Goal: Task Accomplishment & Management: Manage account settings

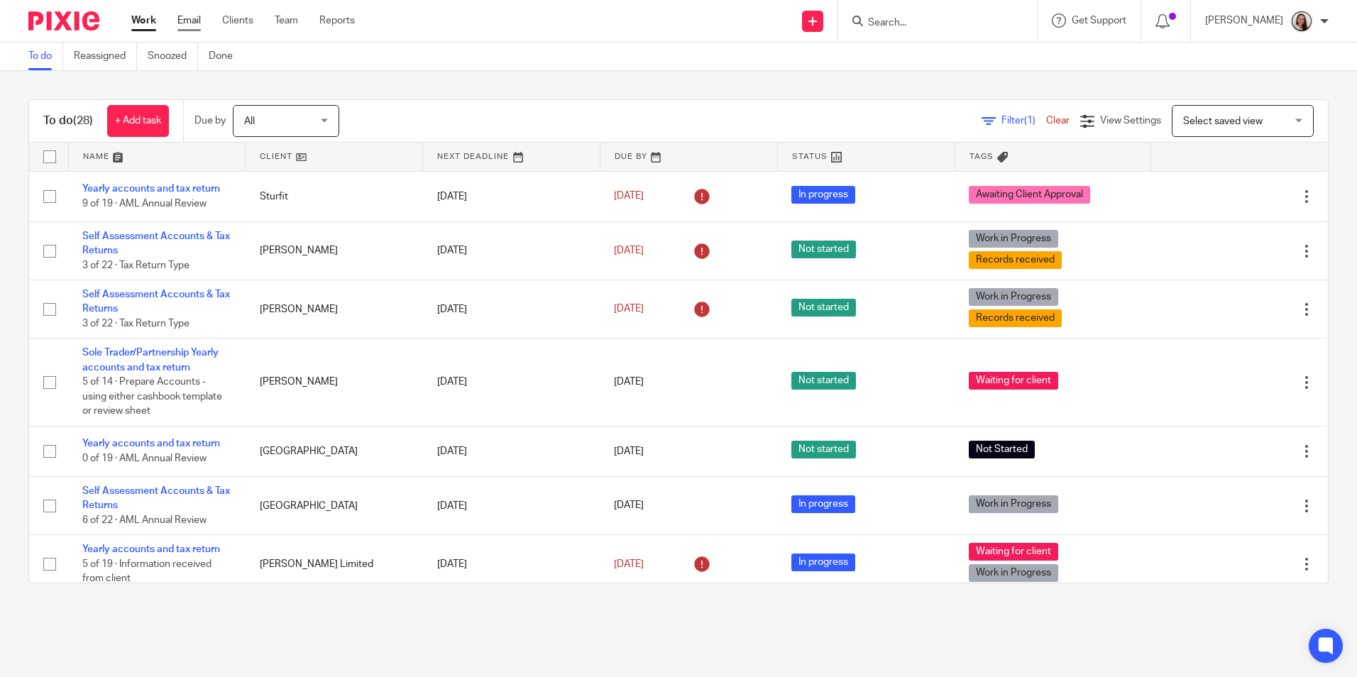
click at [190, 18] on link "Email" at bounding box center [188, 20] width 23 height 14
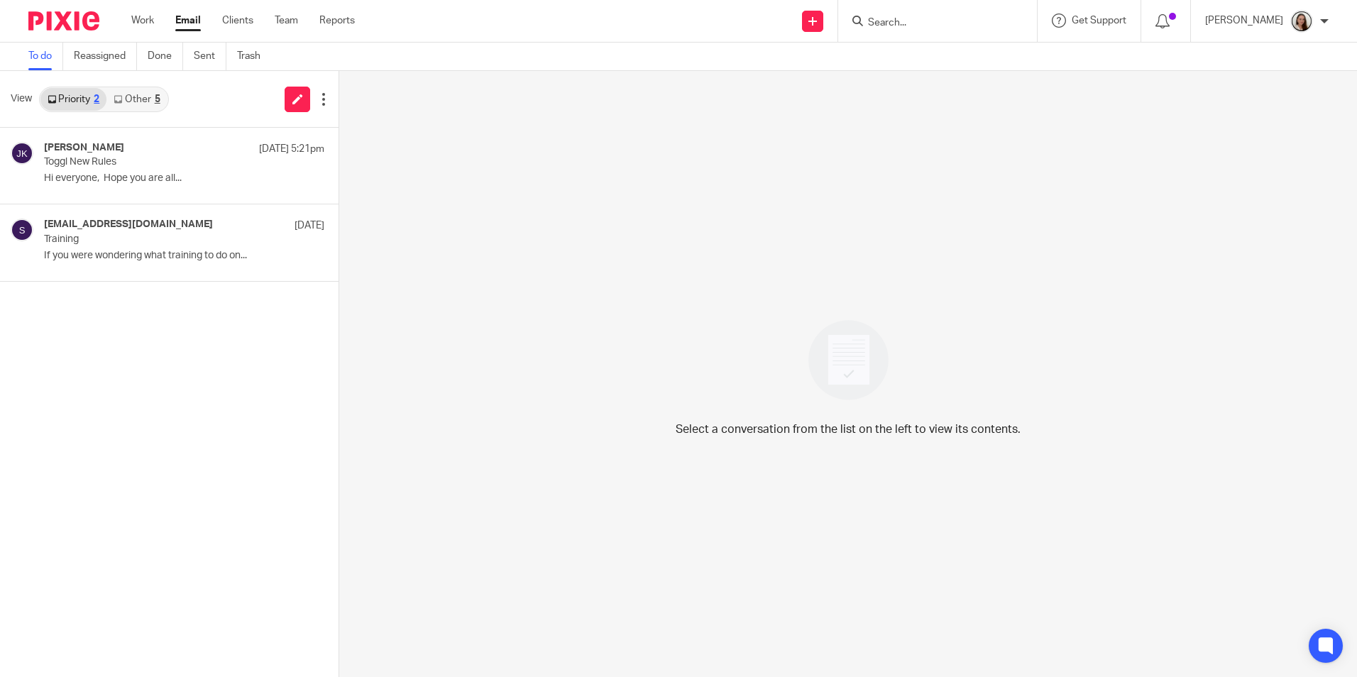
click at [163, 94] on link "Other 5" at bounding box center [136, 99] width 60 height 23
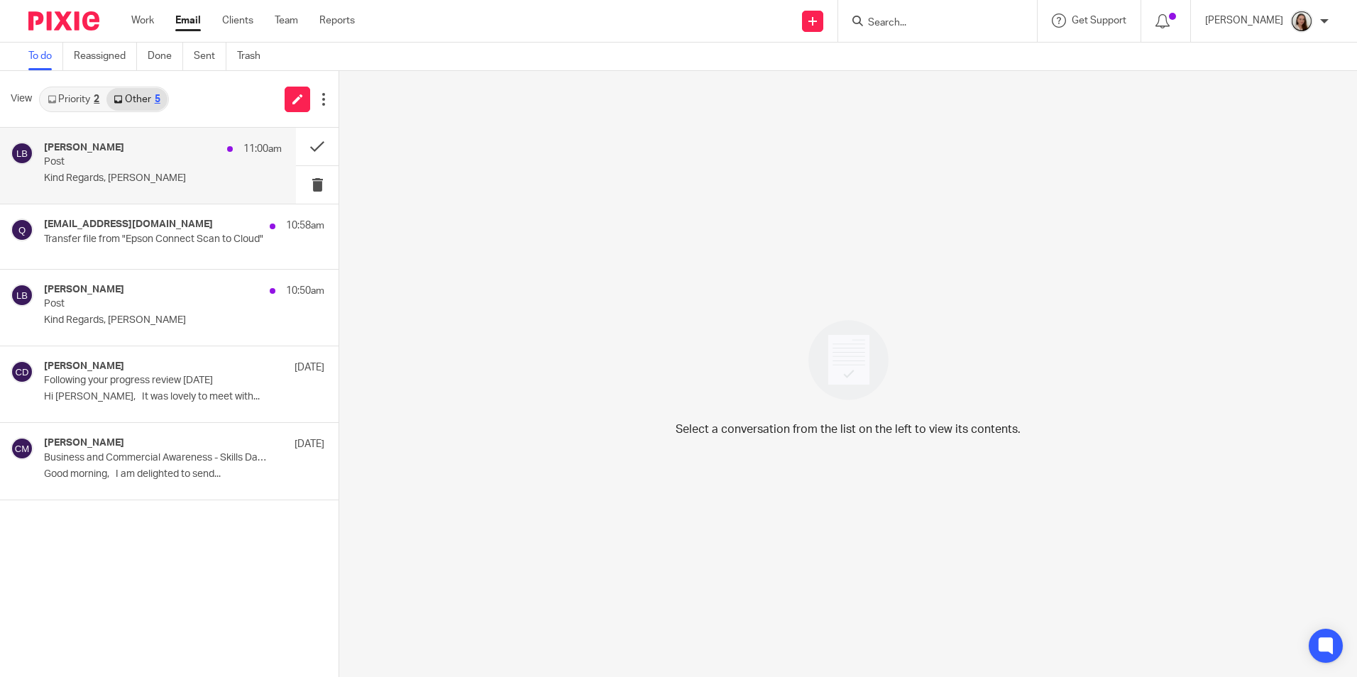
drag, startPoint x: 136, startPoint y: 160, endPoint x: 238, endPoint y: 162, distance: 102.2
click at [135, 160] on p "Post" at bounding box center [139, 162] width 190 height 12
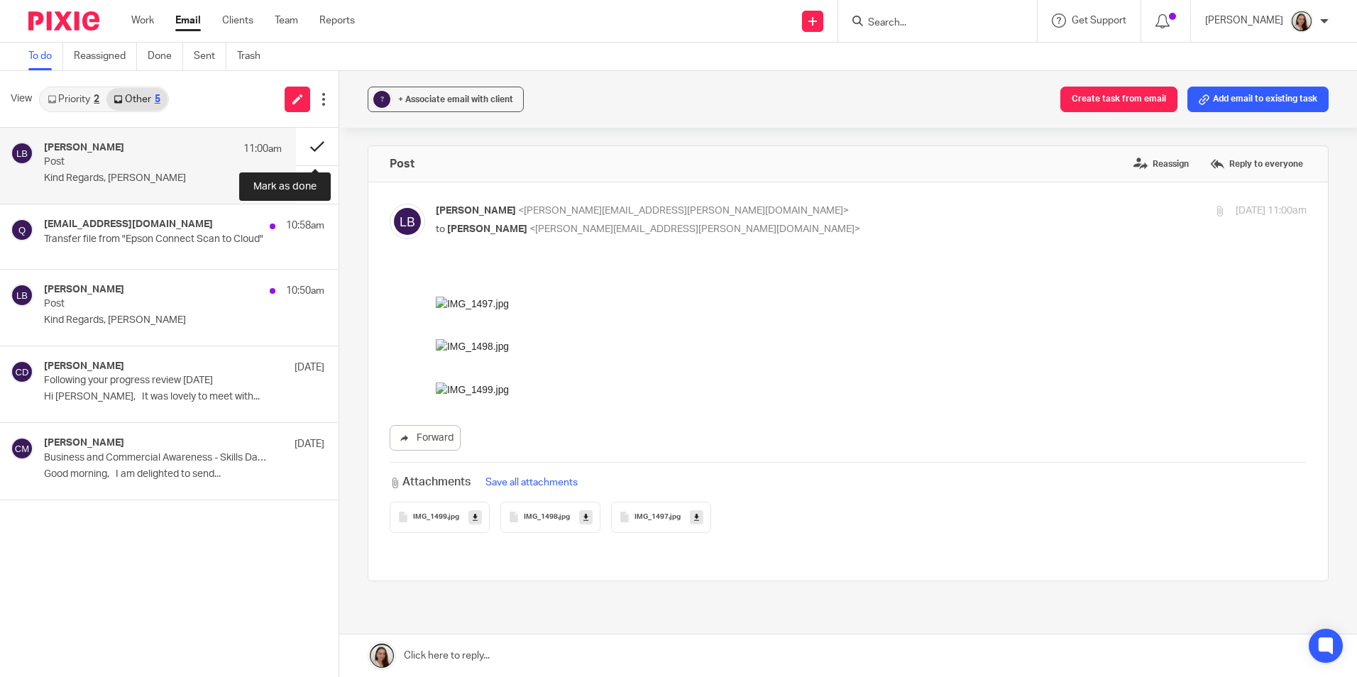
click at [304, 145] on button at bounding box center [317, 147] width 43 height 38
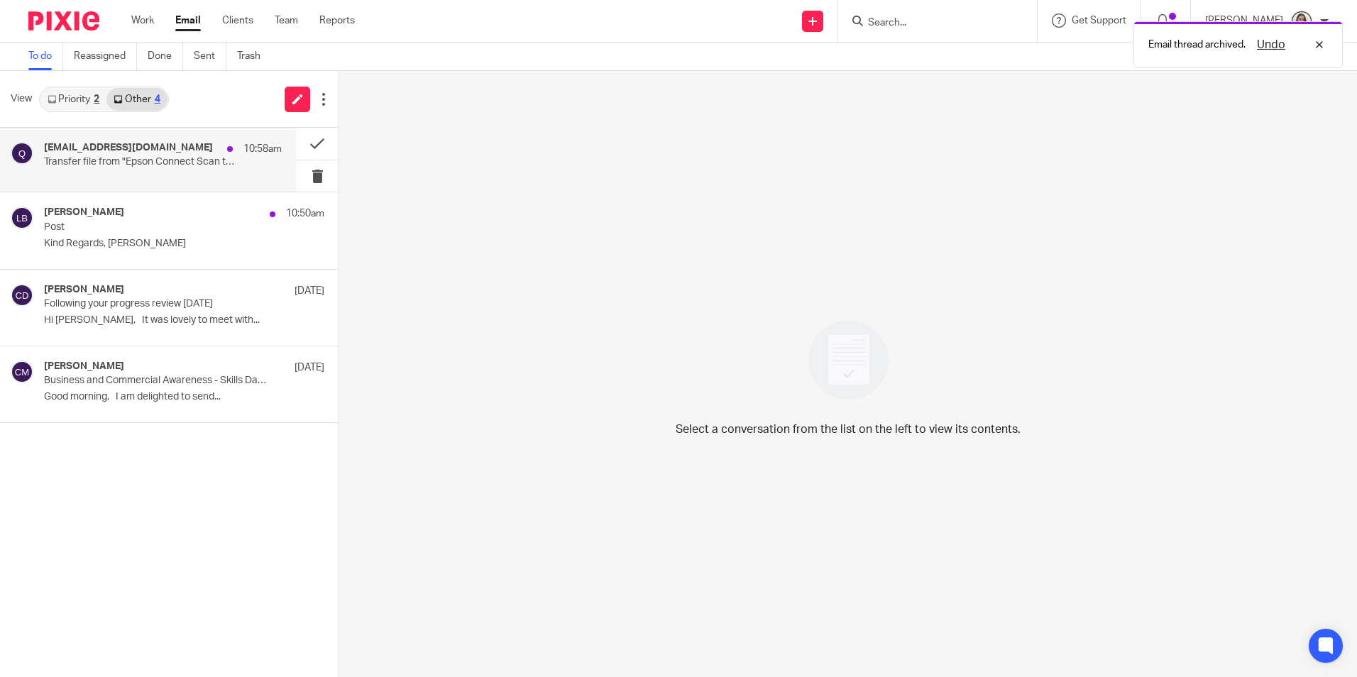
click at [137, 153] on h4 "qij71425qutiw3@print.epsonconnect.com" at bounding box center [128, 148] width 169 height 12
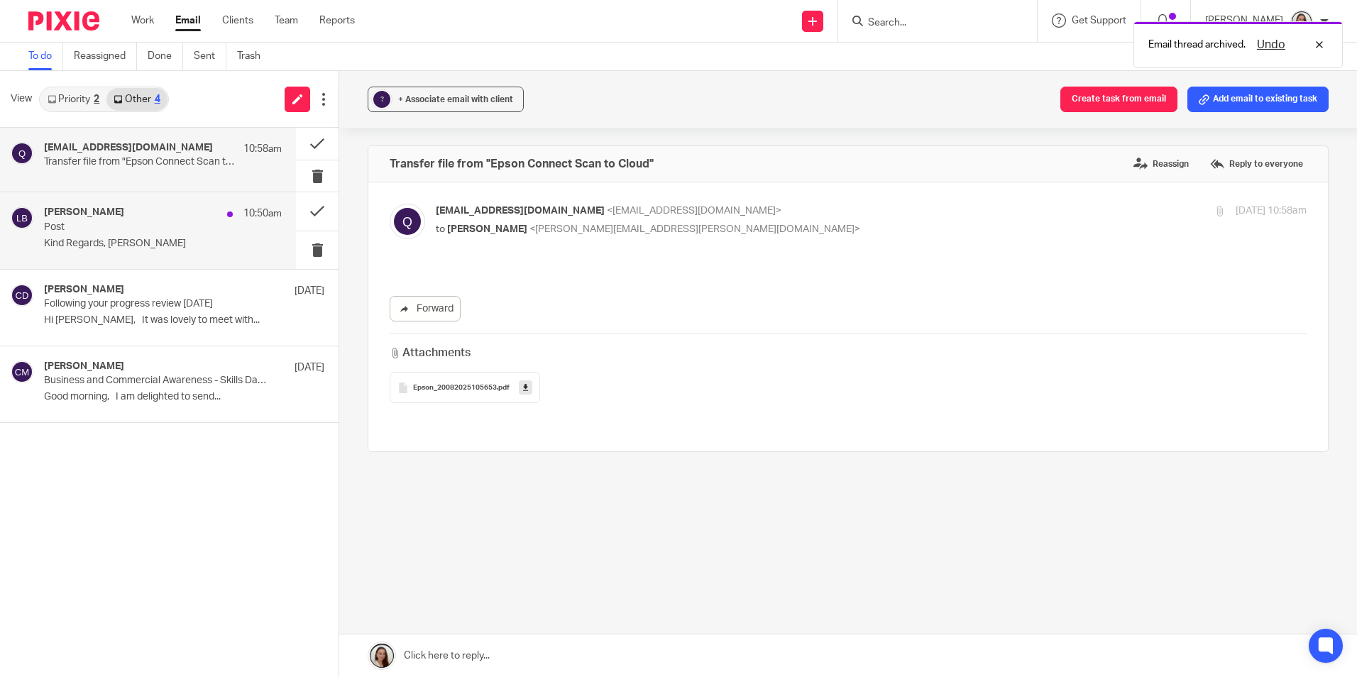
click at [154, 229] on p "Post" at bounding box center [139, 227] width 190 height 12
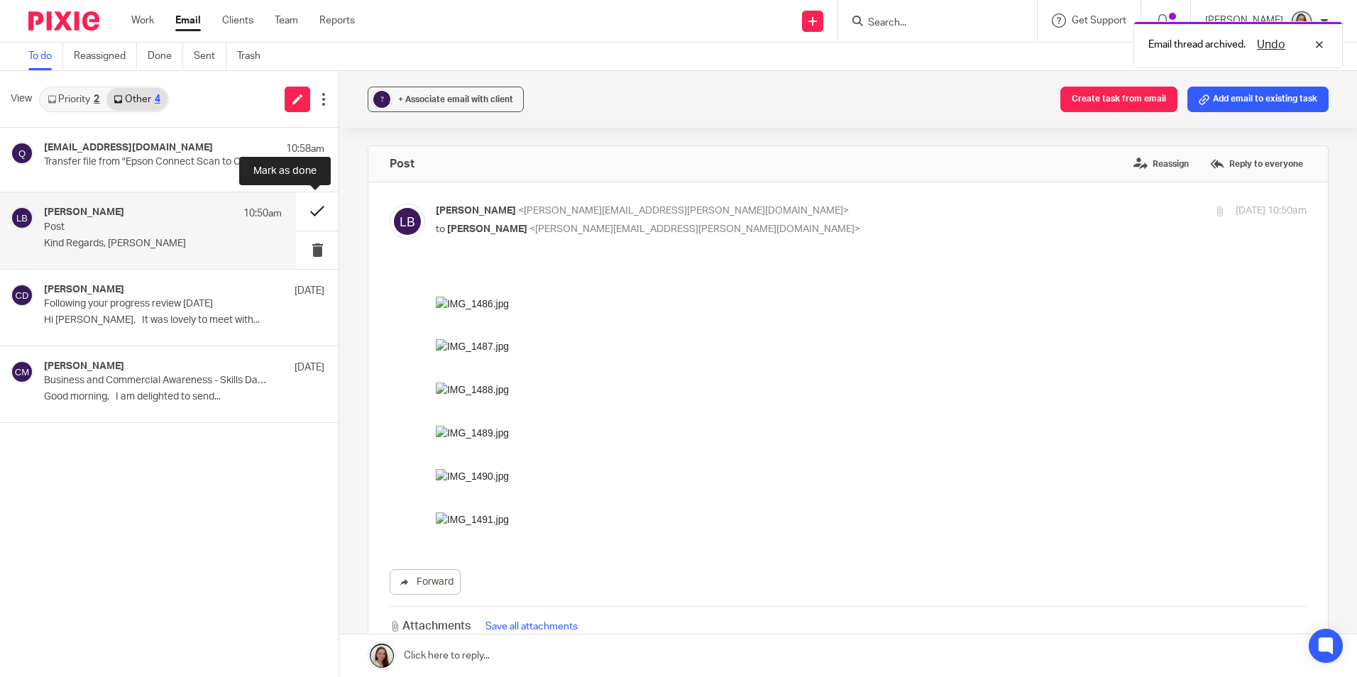
click at [314, 215] on button at bounding box center [317, 211] width 43 height 38
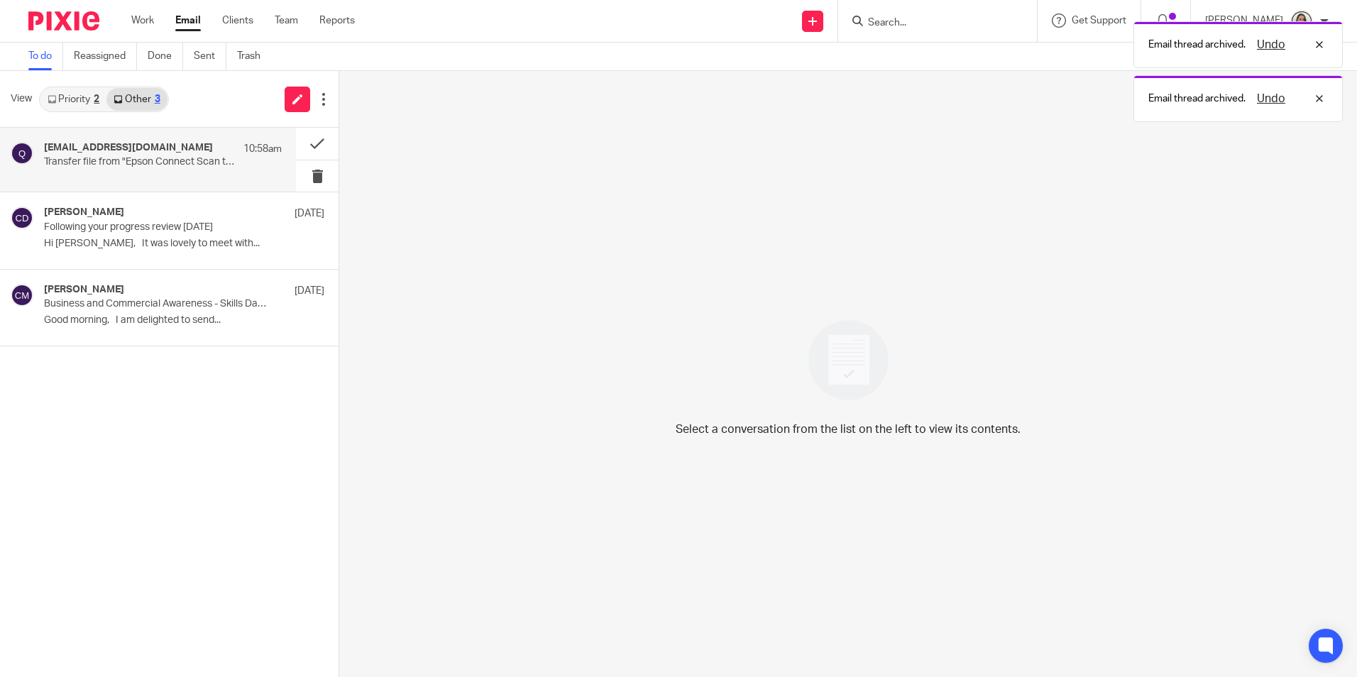
click at [138, 148] on h4 "qij71425qutiw3@print.epsonconnect.com" at bounding box center [128, 148] width 169 height 12
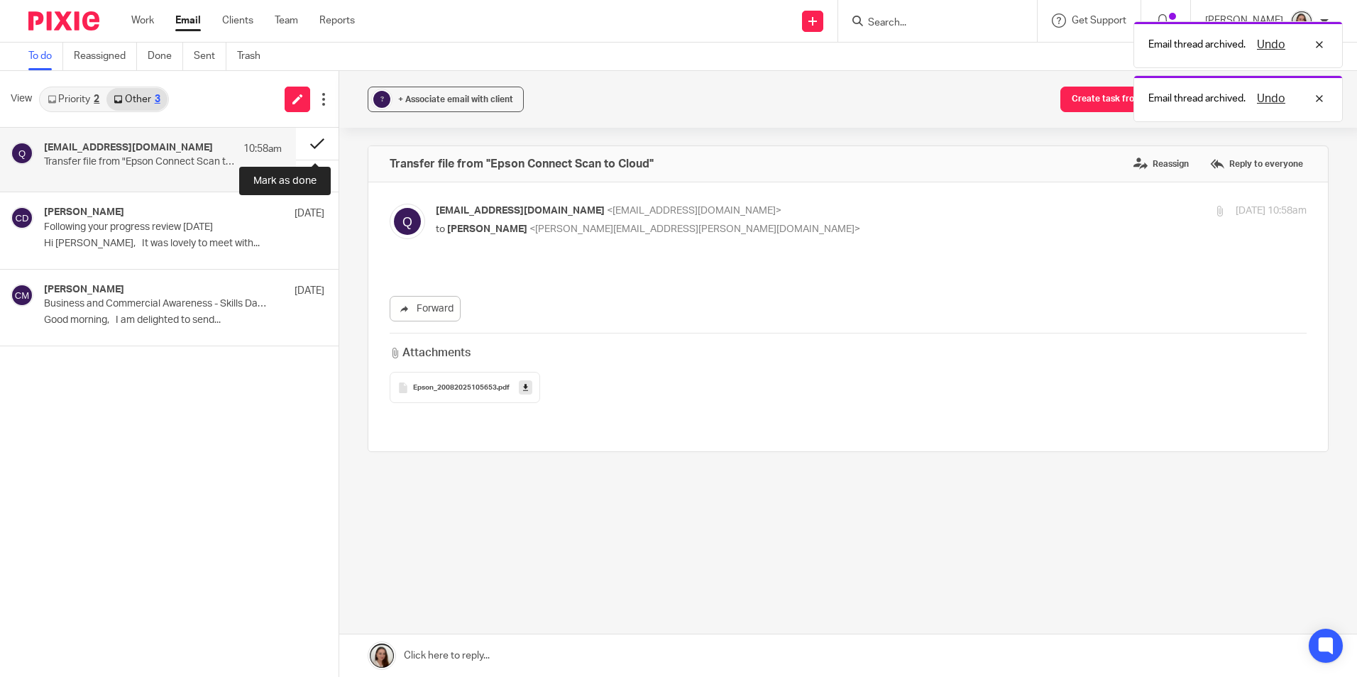
click at [305, 143] on button at bounding box center [317, 144] width 43 height 32
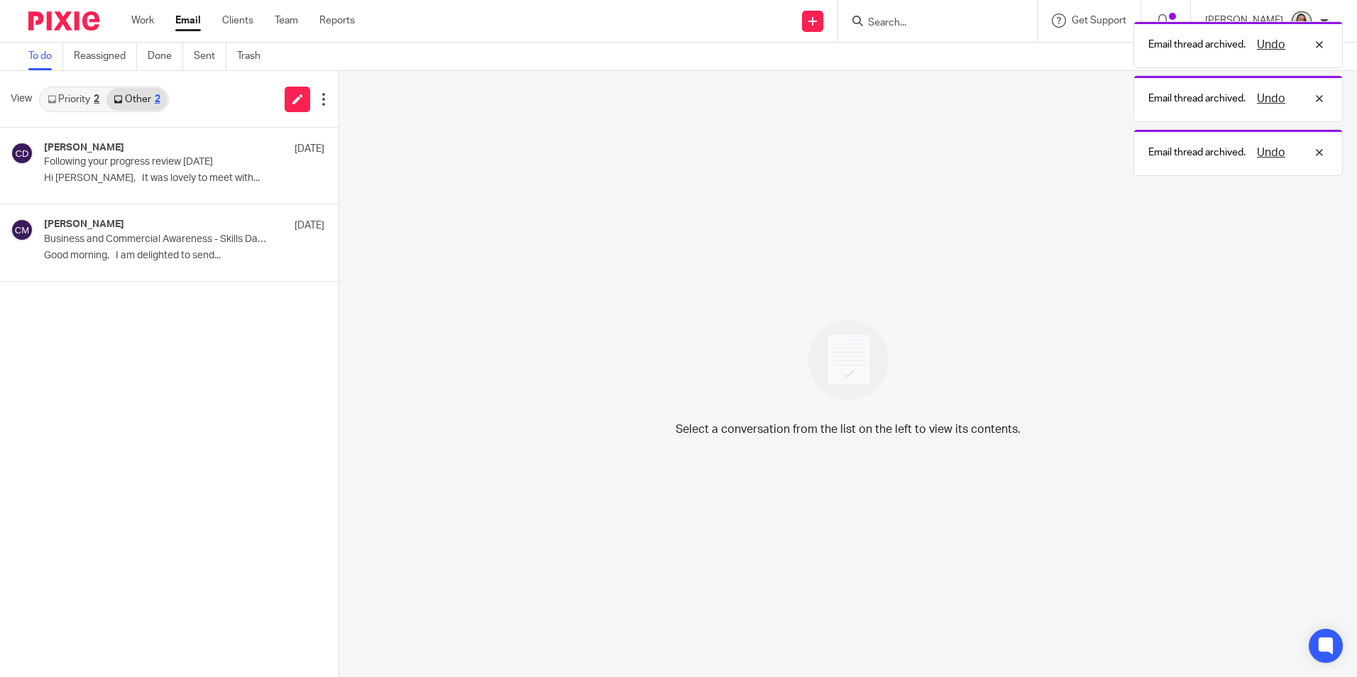
click at [77, 102] on link "Priority 2" at bounding box center [73, 99] width 66 height 23
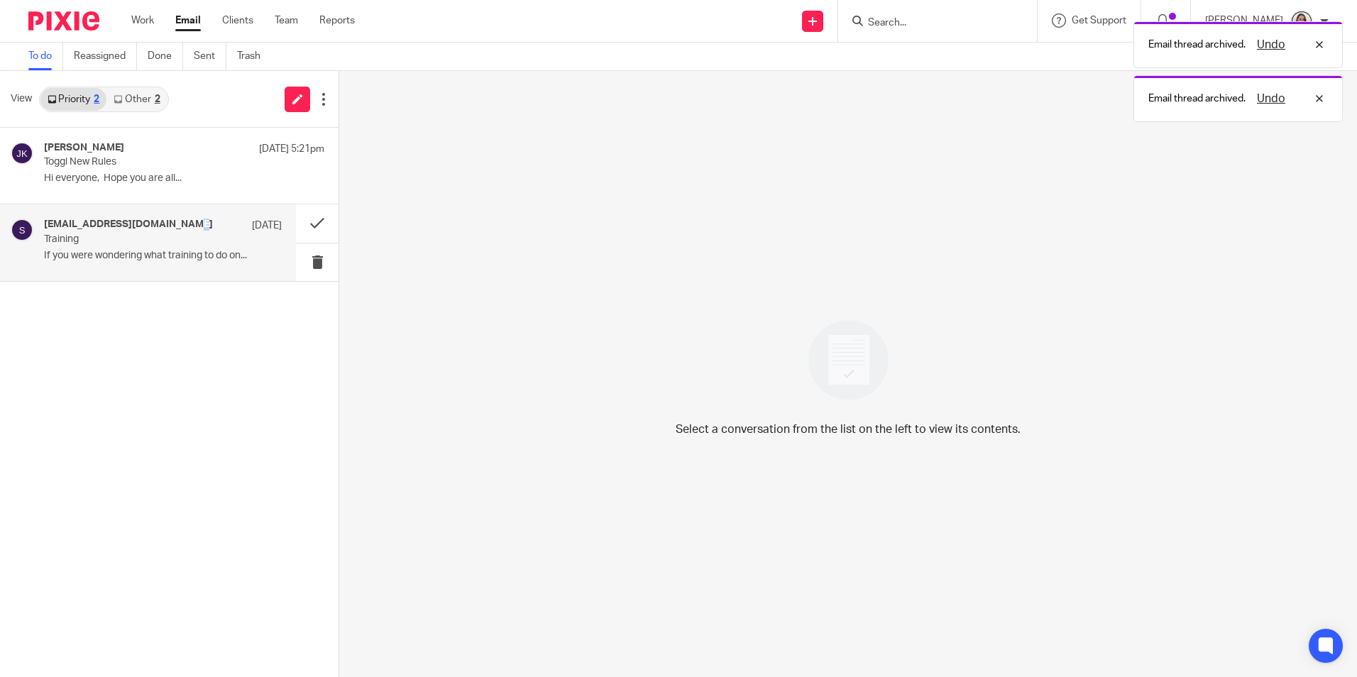
click at [132, 231] on h4 "saraht@odaccountants.co.uk" at bounding box center [128, 225] width 169 height 12
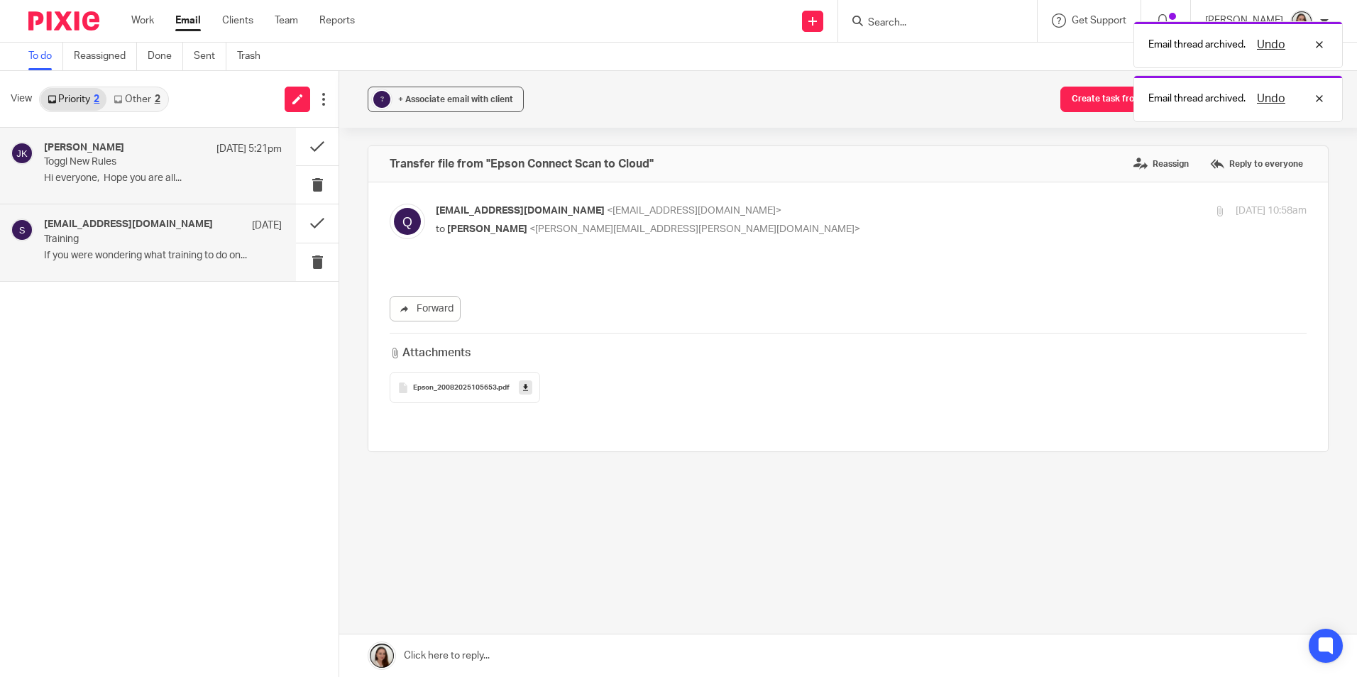
drag, startPoint x: 132, startPoint y: 231, endPoint x: 122, endPoint y: 166, distance: 65.4
click at [122, 166] on p "Toggl New Rules" at bounding box center [139, 162] width 190 height 12
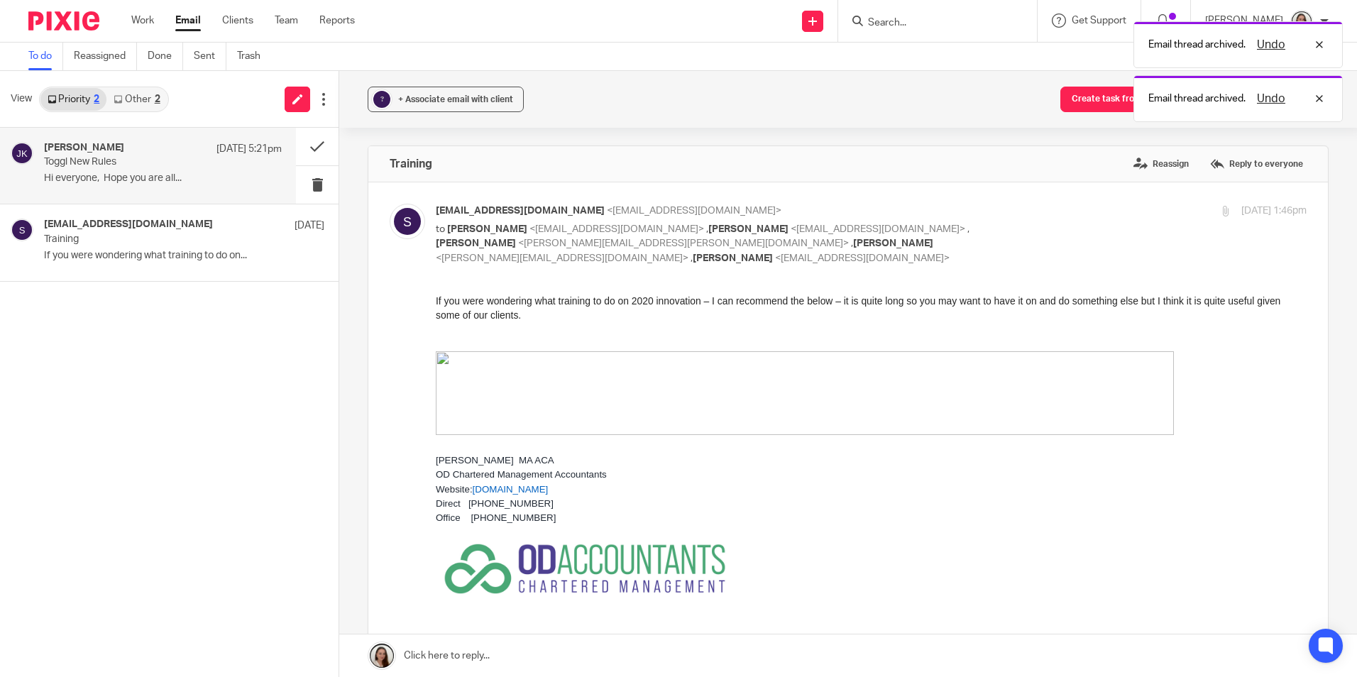
click at [106, 168] on p "Toggl New Rules" at bounding box center [139, 162] width 190 height 12
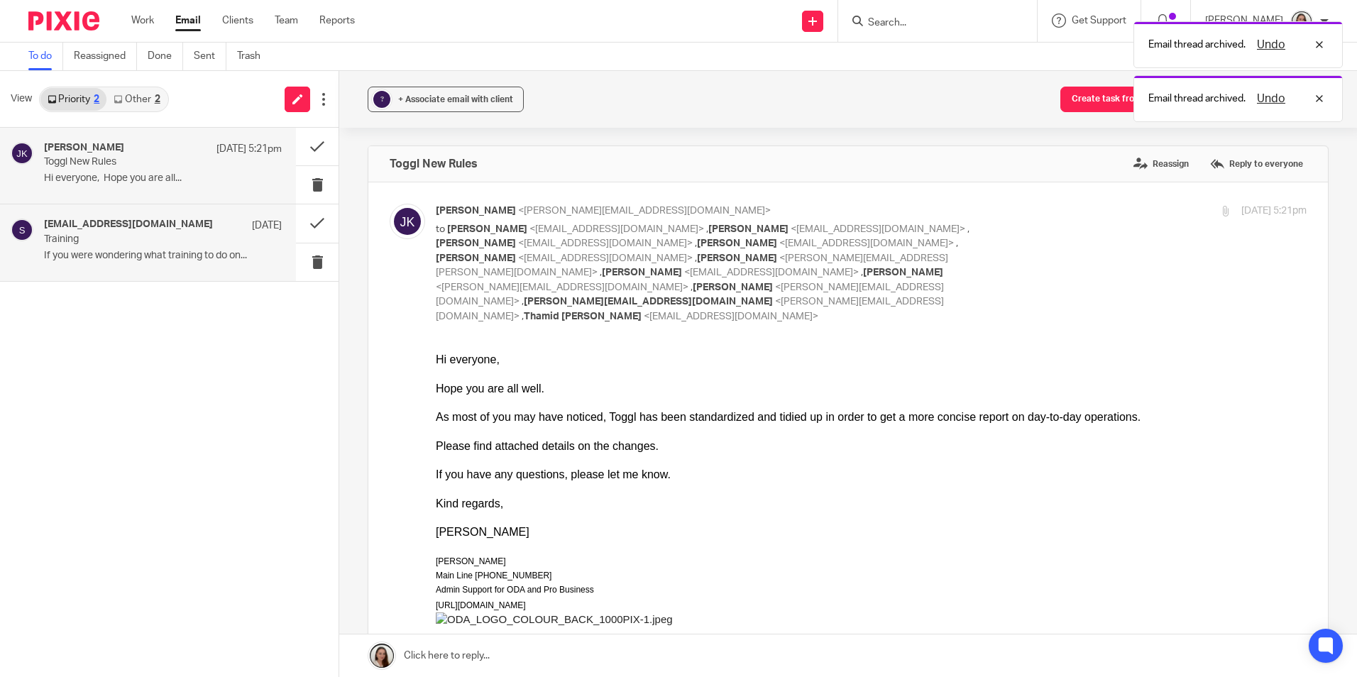
click at [116, 231] on div "saraht@odaccountants.co.uk 14 Jul" at bounding box center [163, 226] width 238 height 14
click at [120, 161] on p "Toggl New Rules" at bounding box center [139, 162] width 190 height 12
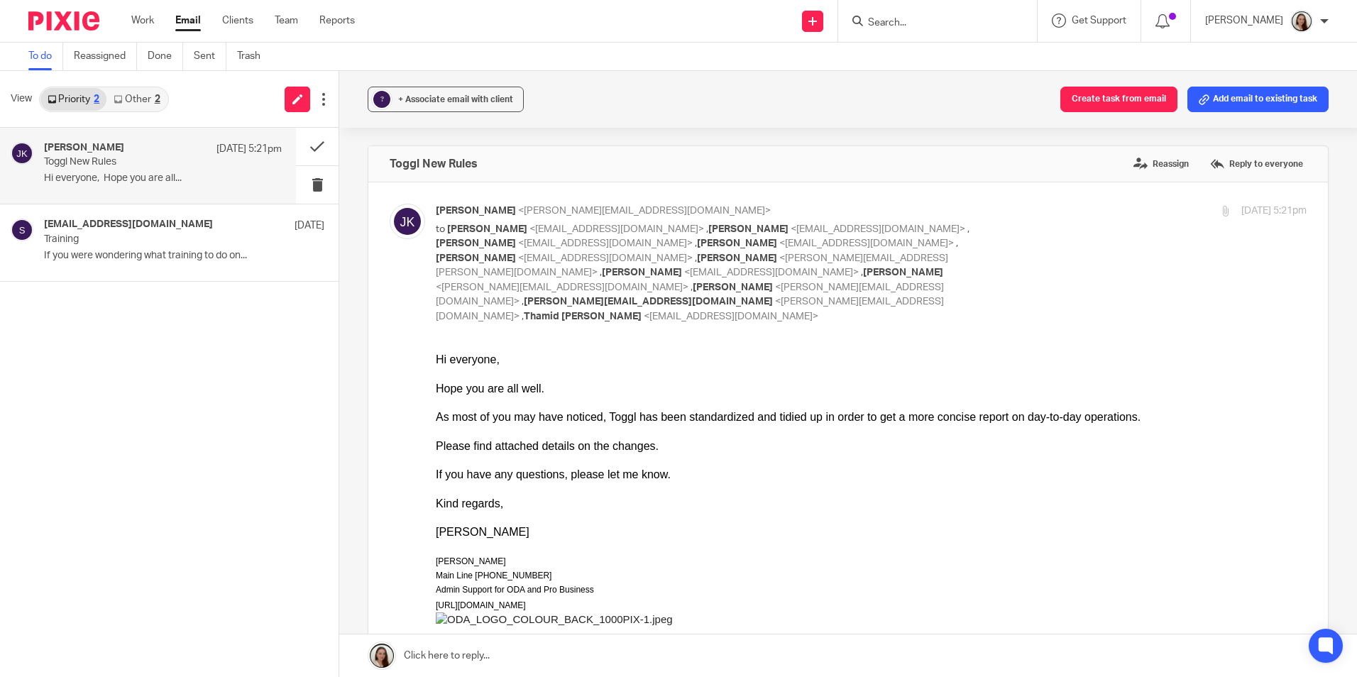
click at [968, 27] on input "Search" at bounding box center [931, 23] width 128 height 13
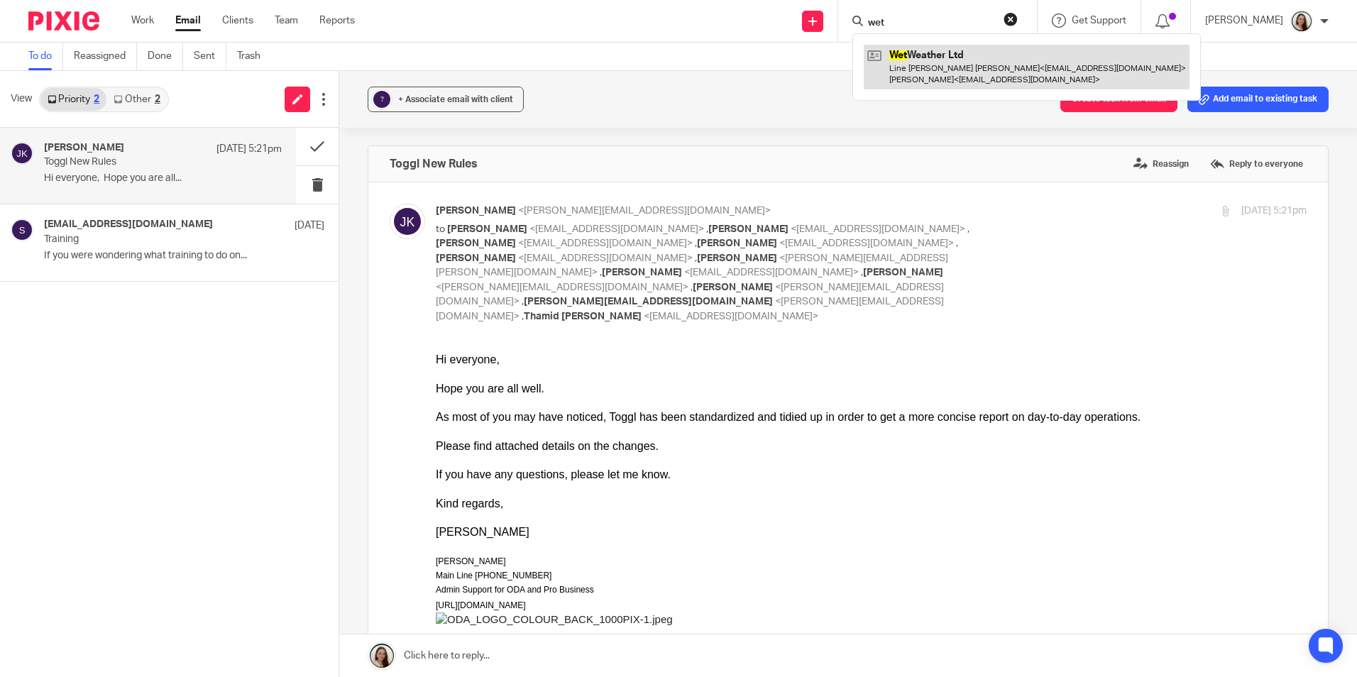
type input "wet"
click at [965, 55] on link at bounding box center [1027, 67] width 326 height 44
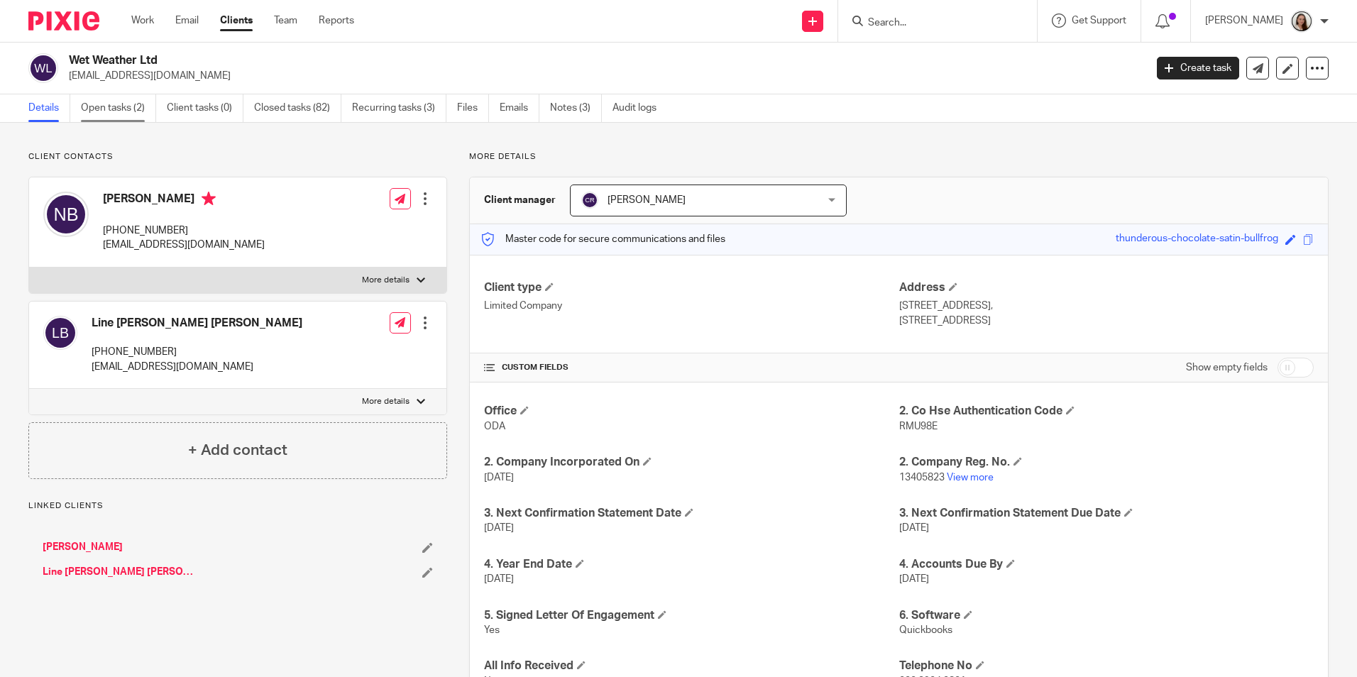
click at [140, 108] on link "Open tasks (2)" at bounding box center [118, 108] width 75 height 28
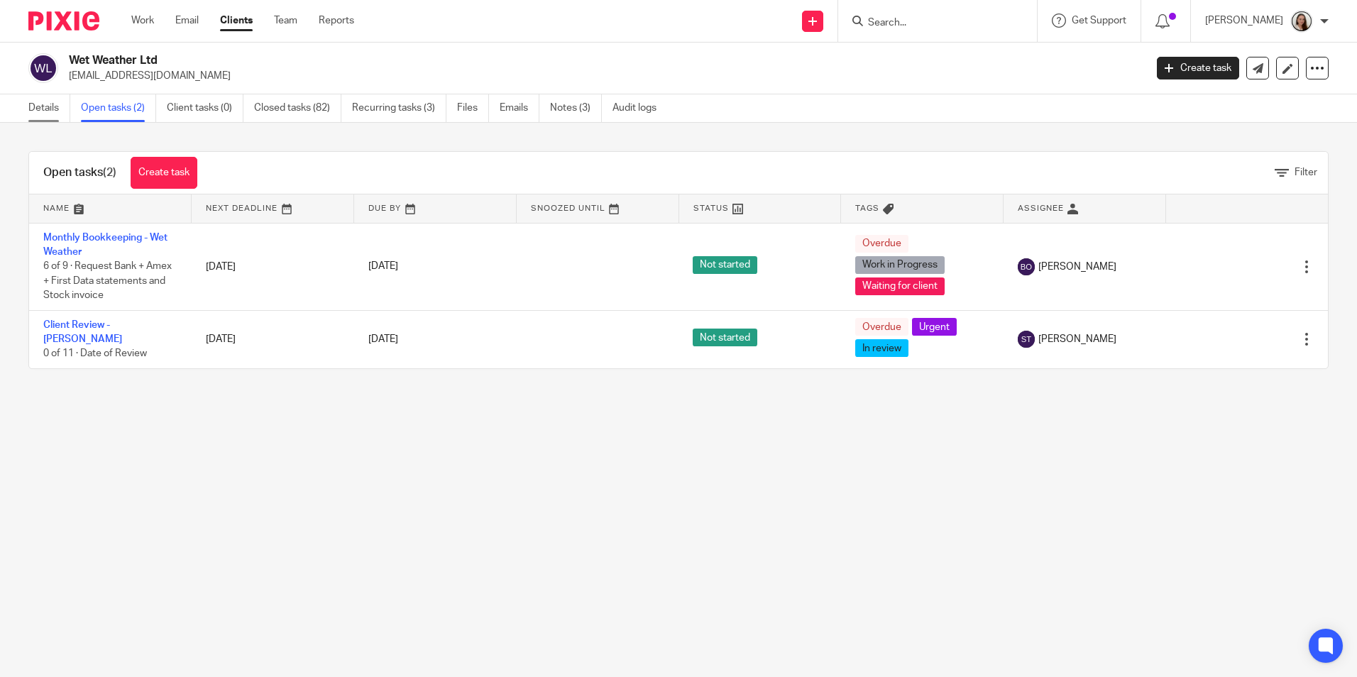
click at [28, 111] on link "Details" at bounding box center [49, 108] width 42 height 28
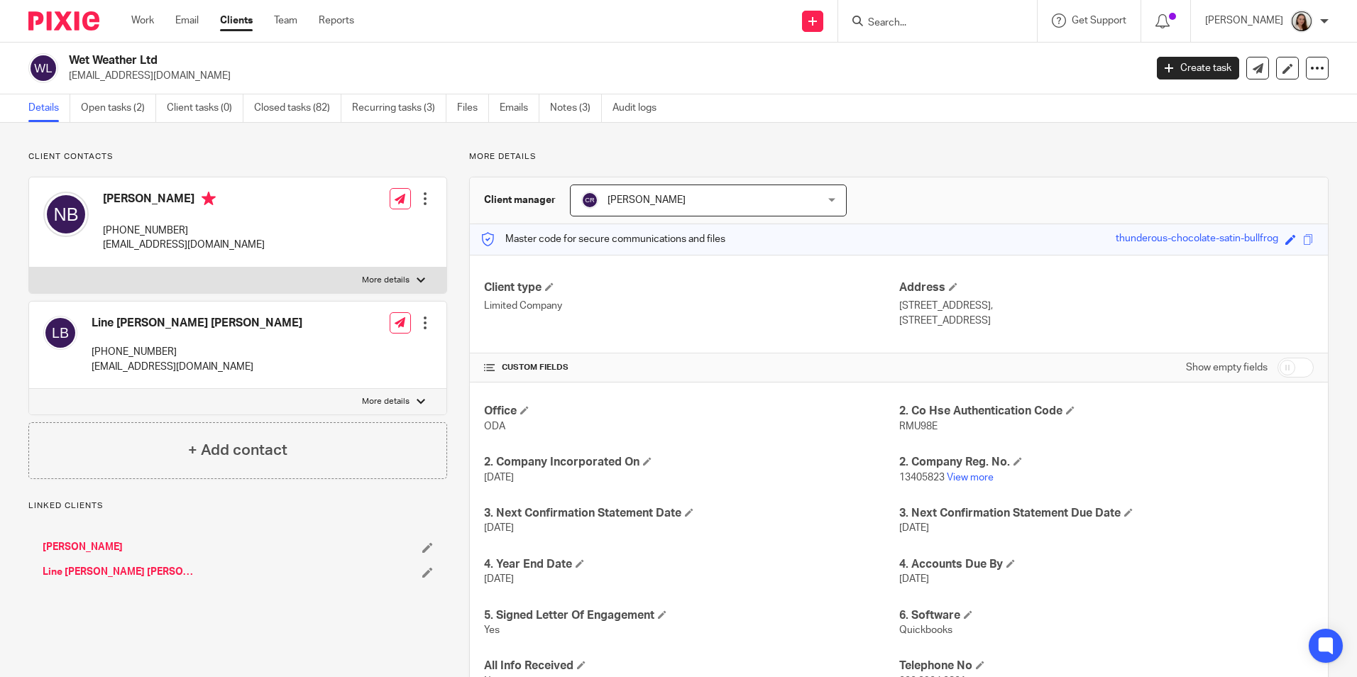
click at [938, 36] on div at bounding box center [937, 21] width 199 height 42
click at [930, 21] on input "Search" at bounding box center [931, 23] width 128 height 13
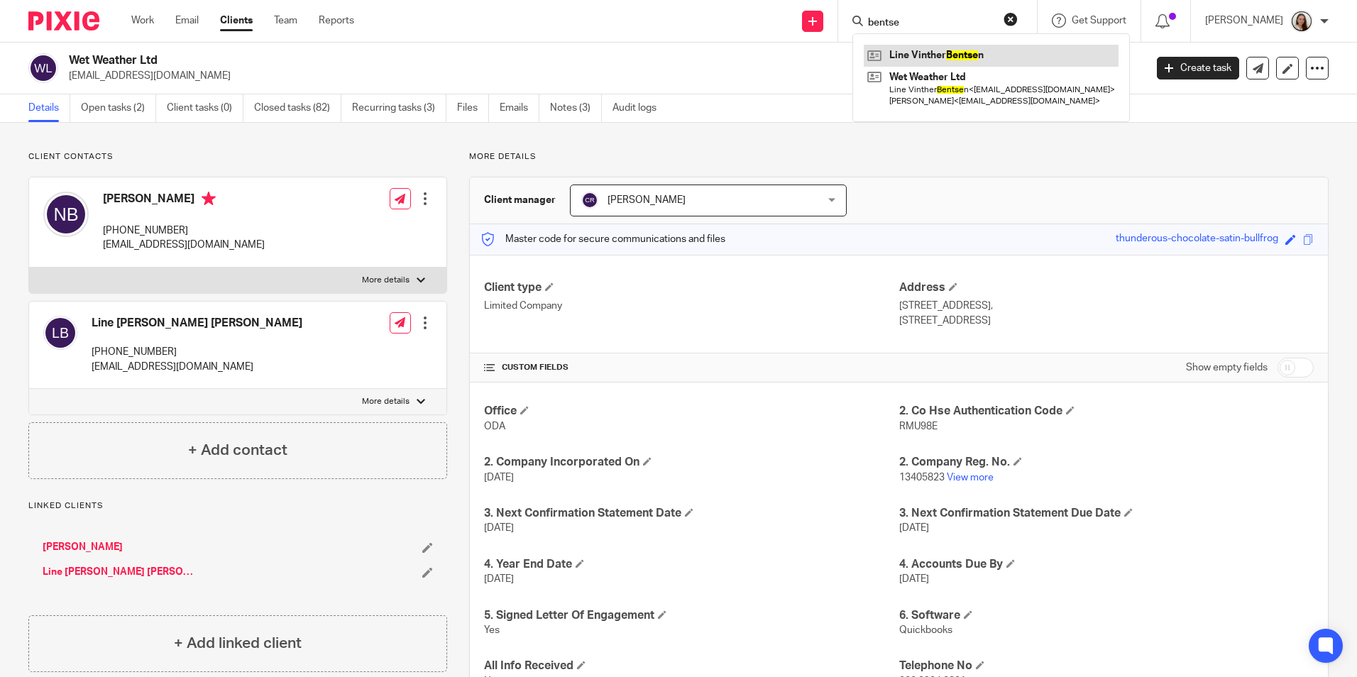
type input "bentse"
click at [962, 52] on link at bounding box center [991, 55] width 255 height 21
drag, startPoint x: 956, startPoint y: 18, endPoint x: 835, endPoint y: 23, distance: 120.8
click at [837, 20] on div "Send new email Create task Add client bentse Line Vinther Bentse n Wet Weather …" at bounding box center [867, 21] width 982 height 42
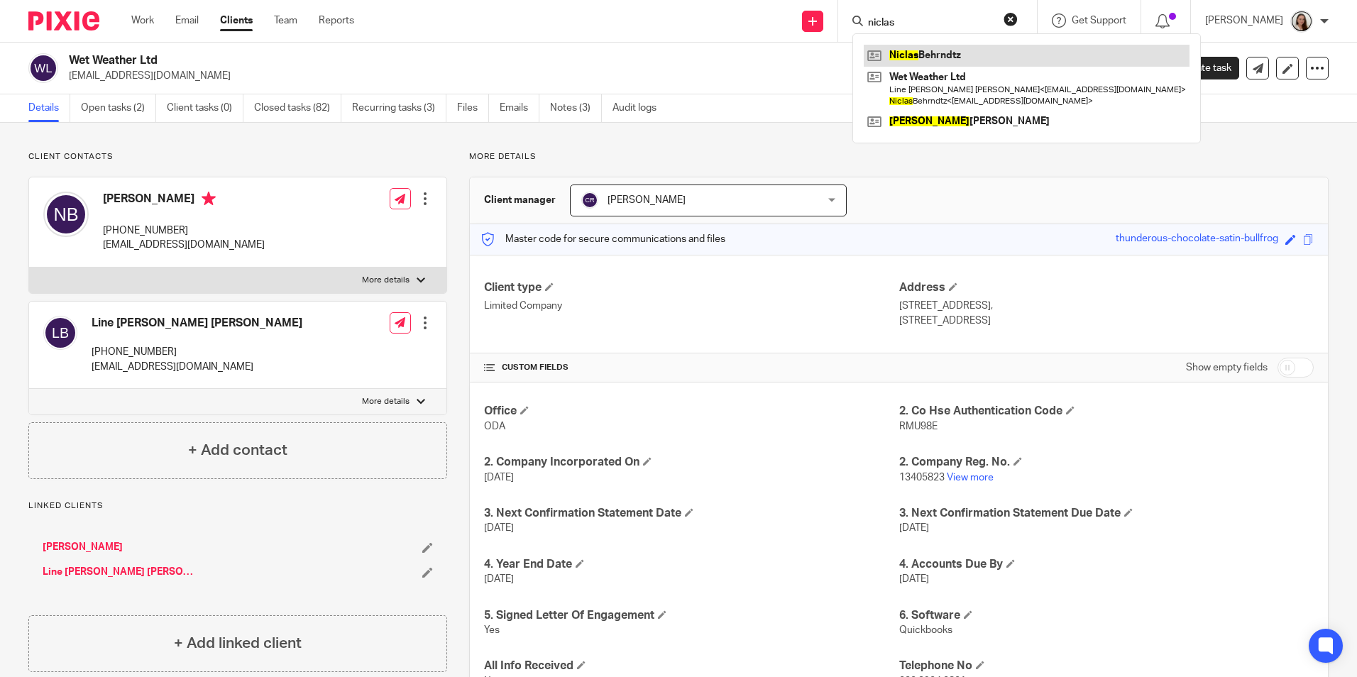
type input "niclas"
drag, startPoint x: 1005, startPoint y: 53, endPoint x: 914, endPoint y: 55, distance: 90.9
click at [1004, 53] on link at bounding box center [1027, 55] width 326 height 21
click at [192, 18] on link "Email" at bounding box center [186, 20] width 23 height 14
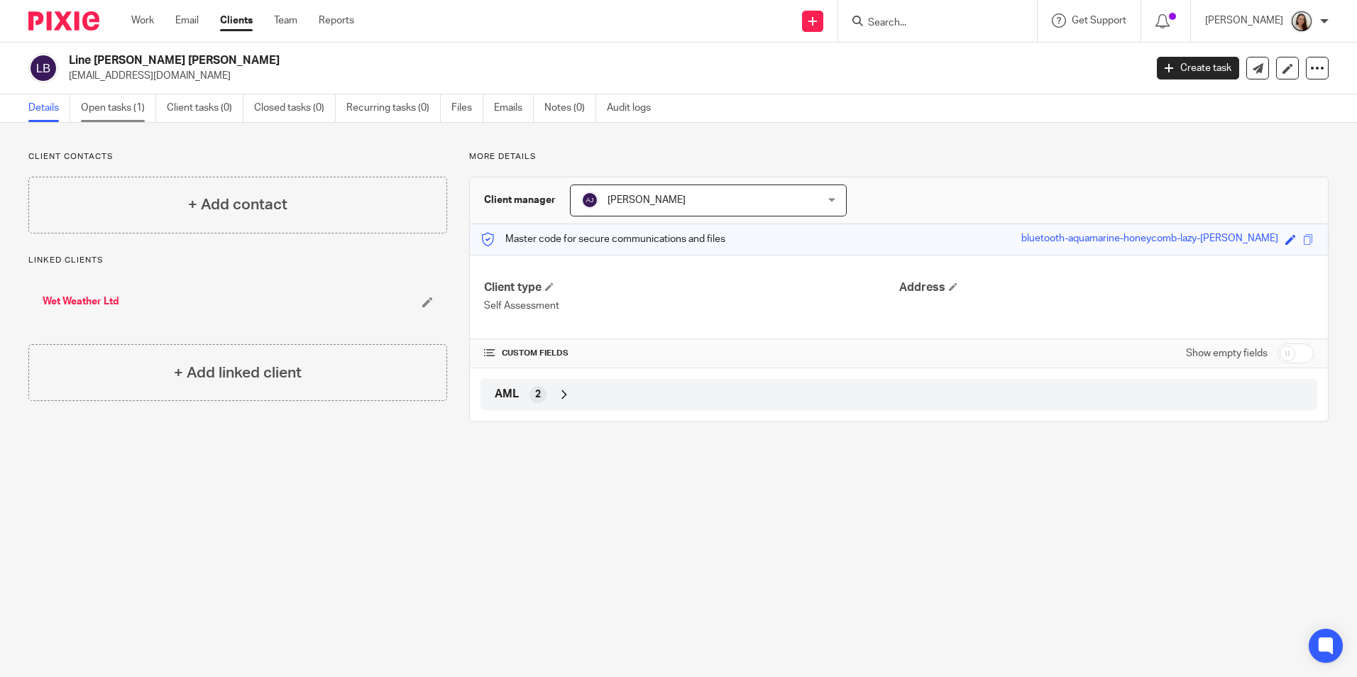
click at [144, 109] on link "Open tasks (1)" at bounding box center [118, 108] width 75 height 28
click at [119, 112] on link "Open tasks (1)" at bounding box center [118, 108] width 75 height 28
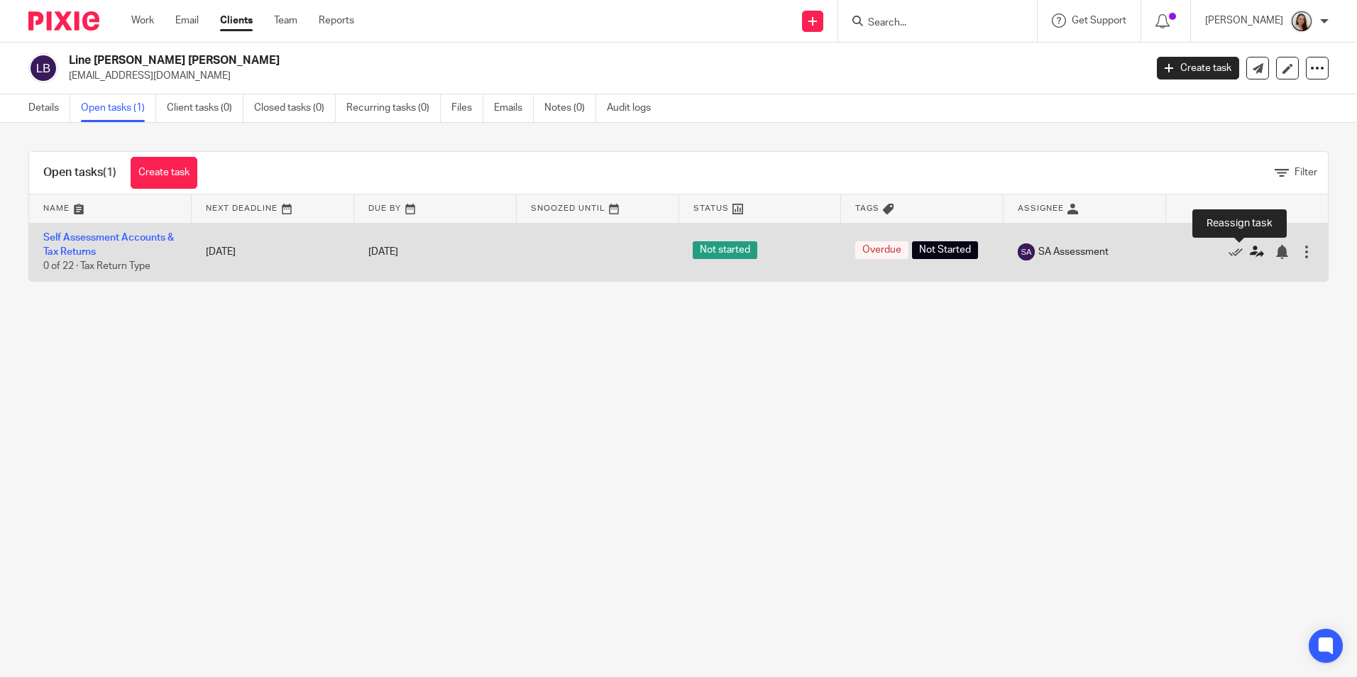
click at [1250, 252] on icon at bounding box center [1257, 252] width 14 height 14
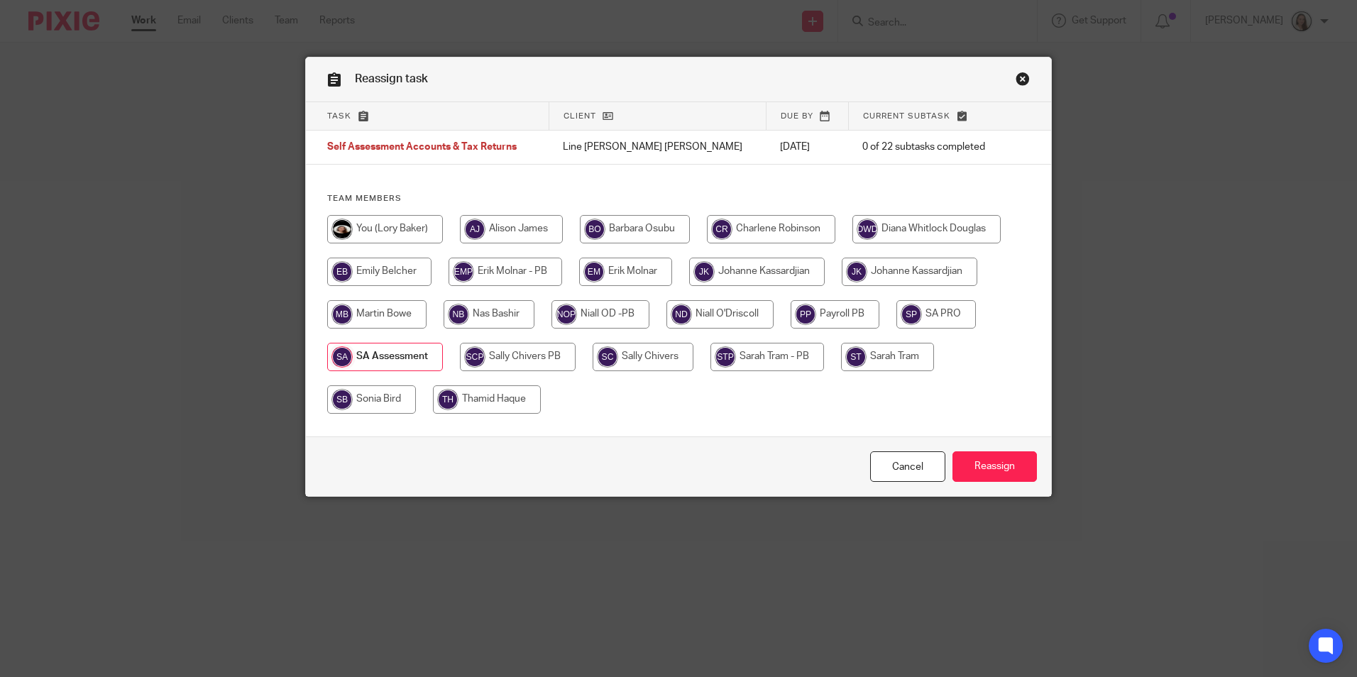
click at [425, 228] on input "radio" at bounding box center [385, 229] width 116 height 28
radio input "true"
click at [972, 454] on input "Reassign" at bounding box center [995, 466] width 84 height 31
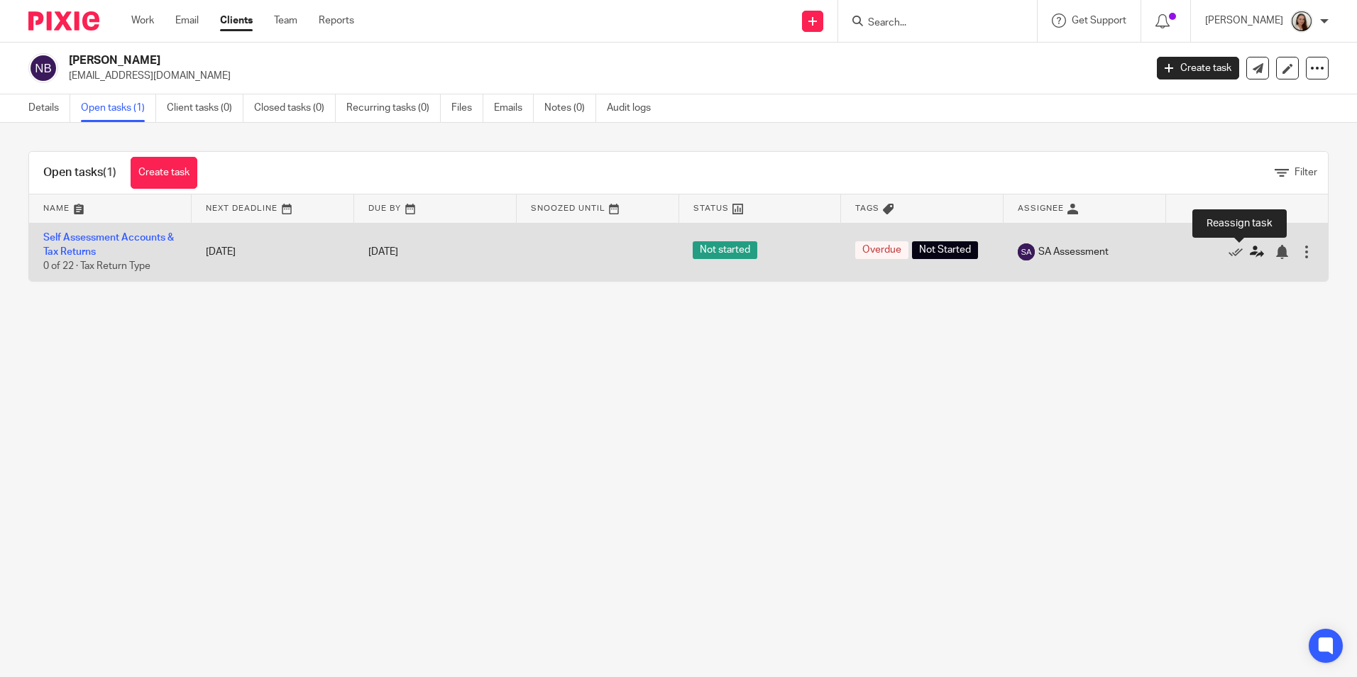
click at [1250, 249] on icon at bounding box center [1257, 252] width 14 height 14
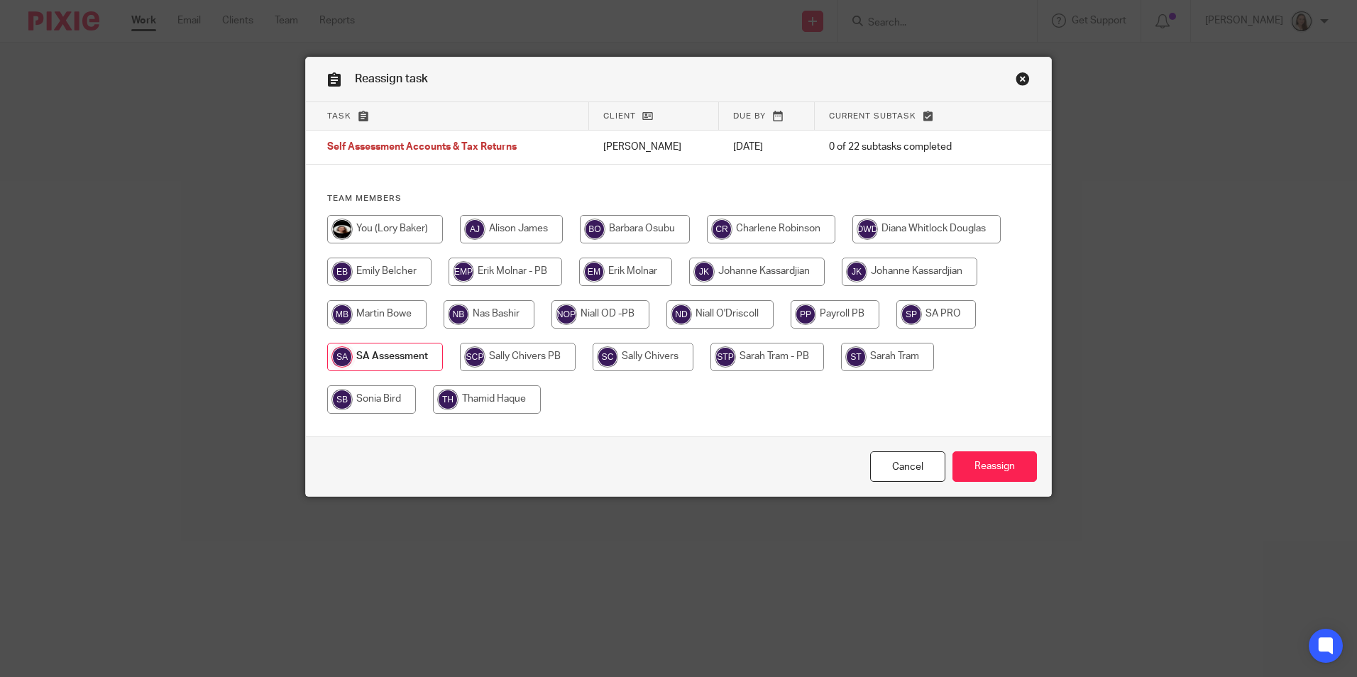
click at [403, 226] on input "radio" at bounding box center [385, 229] width 116 height 28
radio input "true"
click at [989, 467] on input "Reassign" at bounding box center [995, 466] width 84 height 31
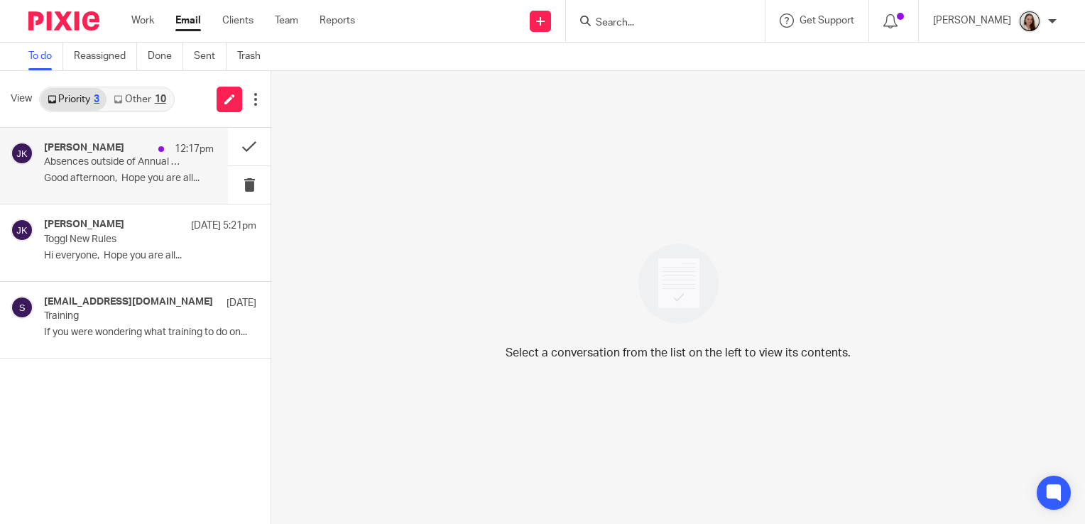
click at [105, 178] on p "Good afternoon, Hope you are all..." at bounding box center [129, 179] width 170 height 12
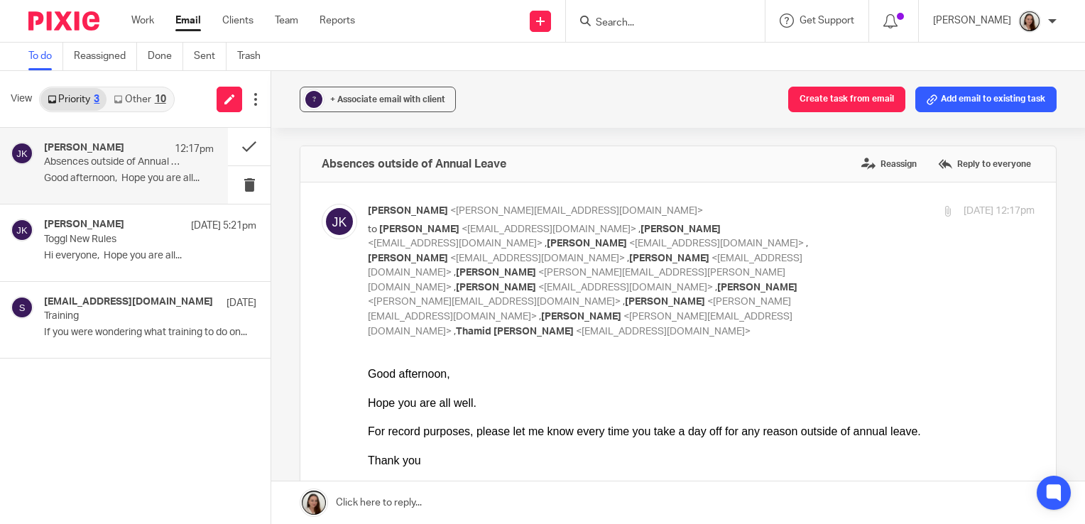
click at [130, 98] on link "Other 10" at bounding box center [139, 99] width 66 height 23
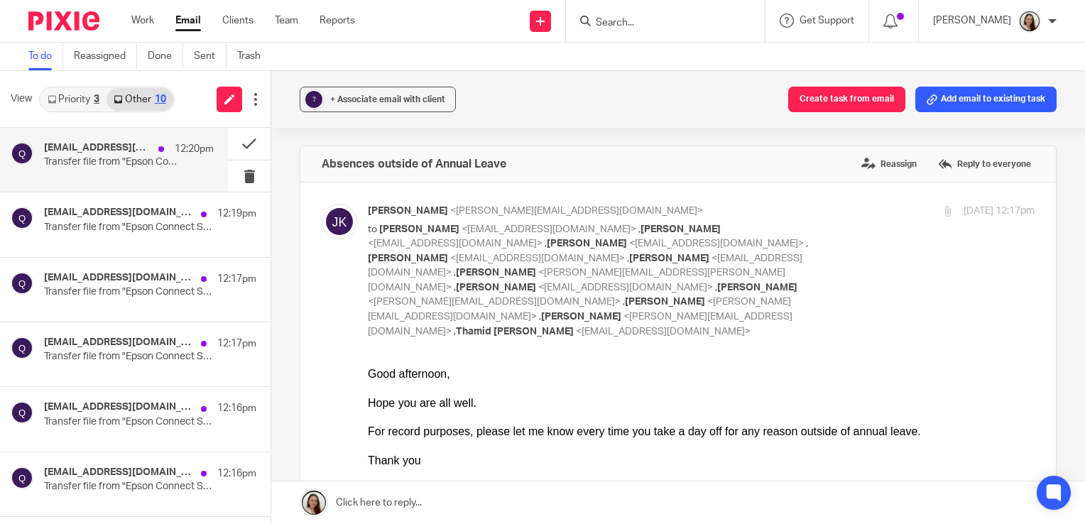
click at [114, 170] on div "[EMAIL_ADDRESS][DOMAIN_NAME] 12:20pm Transfer file from "Epson Connect Scan to …" at bounding box center [129, 159] width 170 height 35
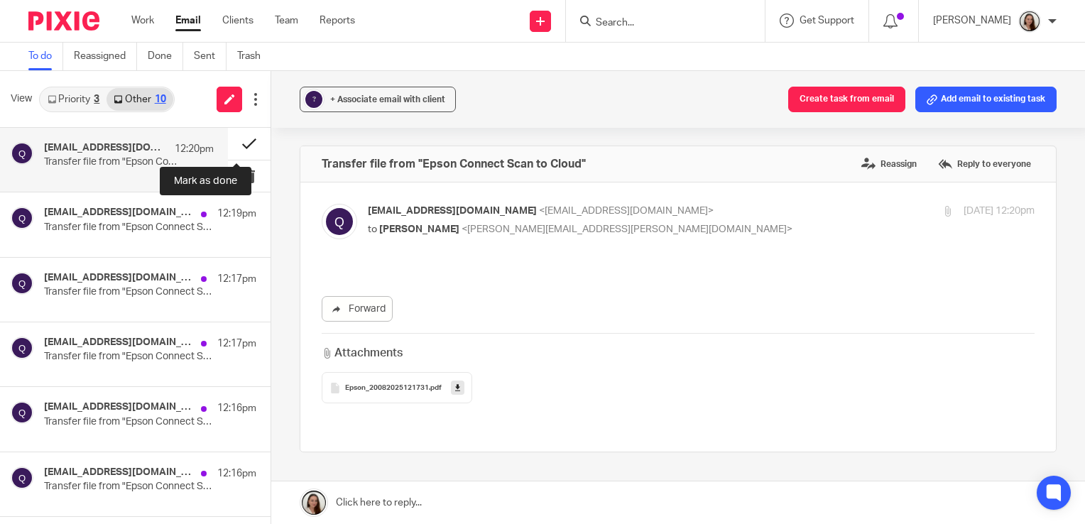
click at [241, 140] on button at bounding box center [249, 144] width 43 height 32
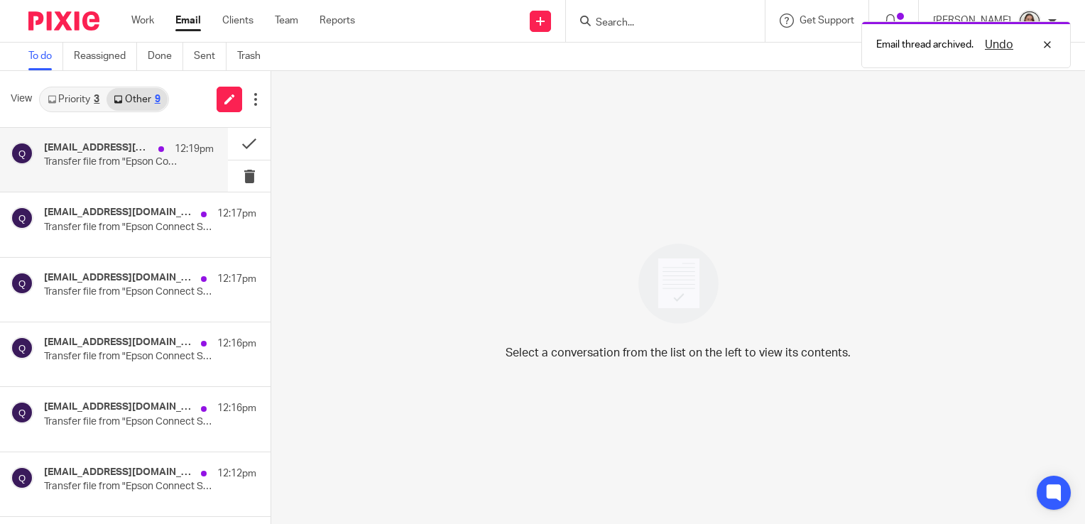
click at [132, 169] on div "[EMAIL_ADDRESS][DOMAIN_NAME] 12:19pm Transfer file from "Epson Connect Scan to …" at bounding box center [129, 159] width 170 height 35
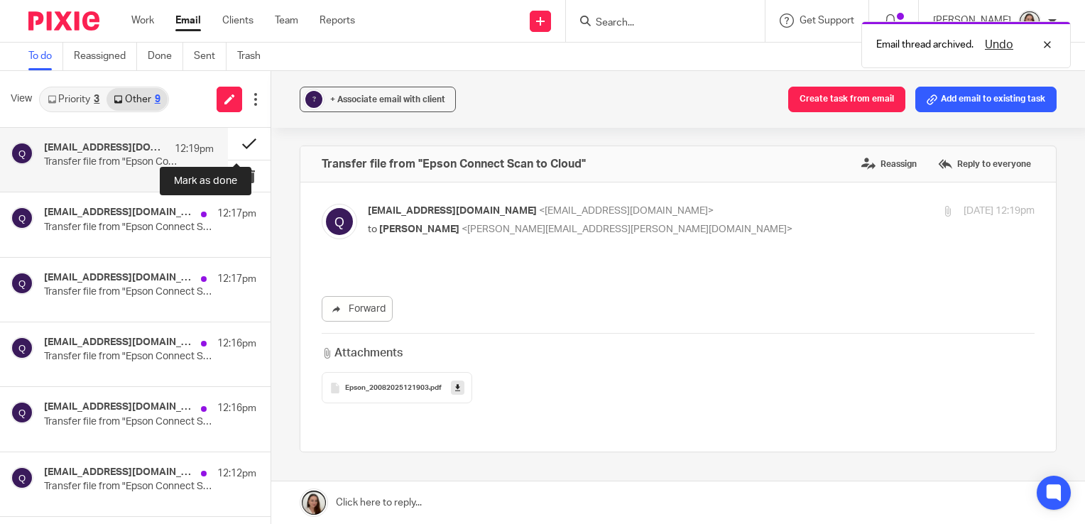
click at [239, 143] on button at bounding box center [249, 144] width 43 height 32
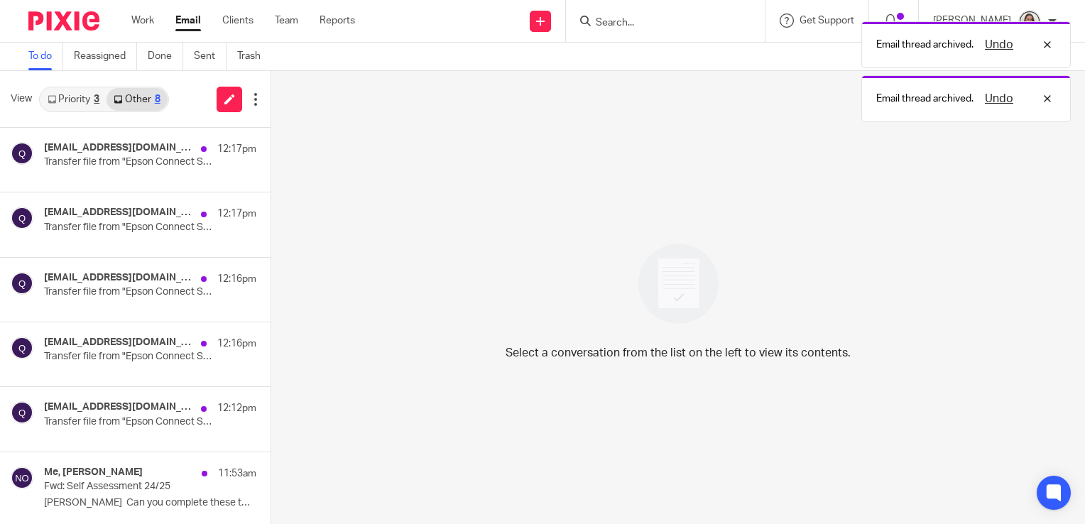
click at [133, 153] on h4 "[EMAIL_ADDRESS][DOMAIN_NAME]" at bounding box center [119, 148] width 150 height 12
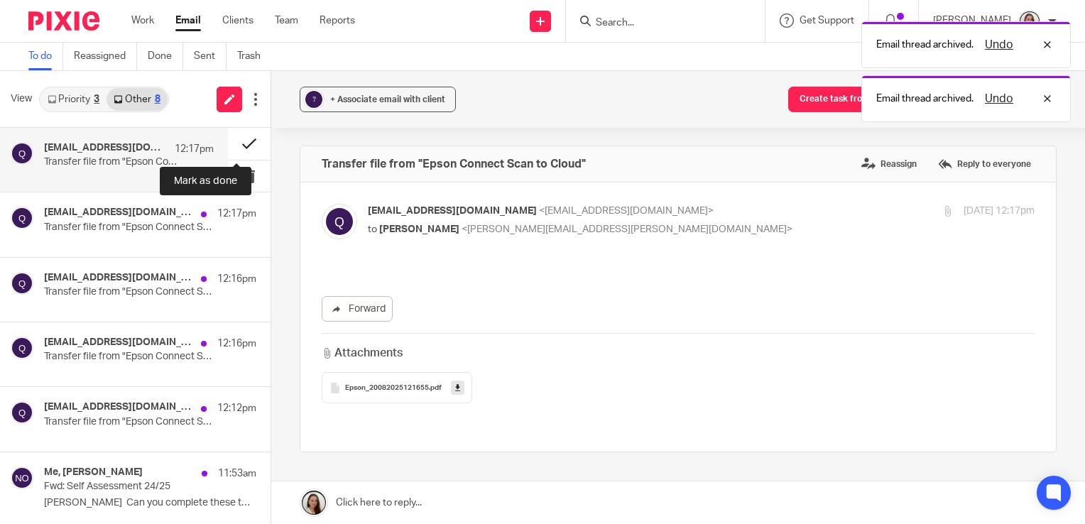
click at [231, 143] on button at bounding box center [249, 144] width 43 height 32
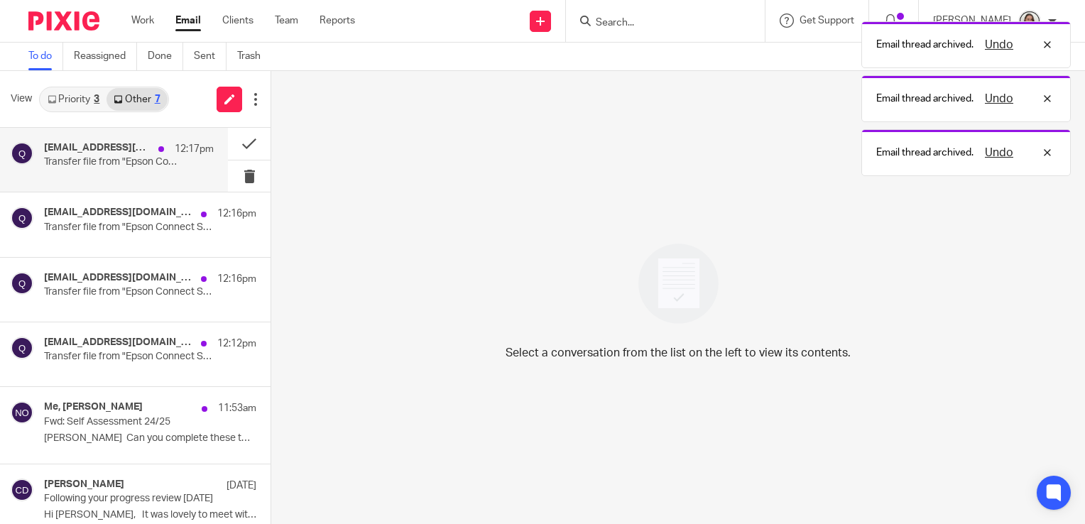
click at [108, 146] on h4 "[EMAIL_ADDRESS][DOMAIN_NAME]" at bounding box center [97, 148] width 107 height 12
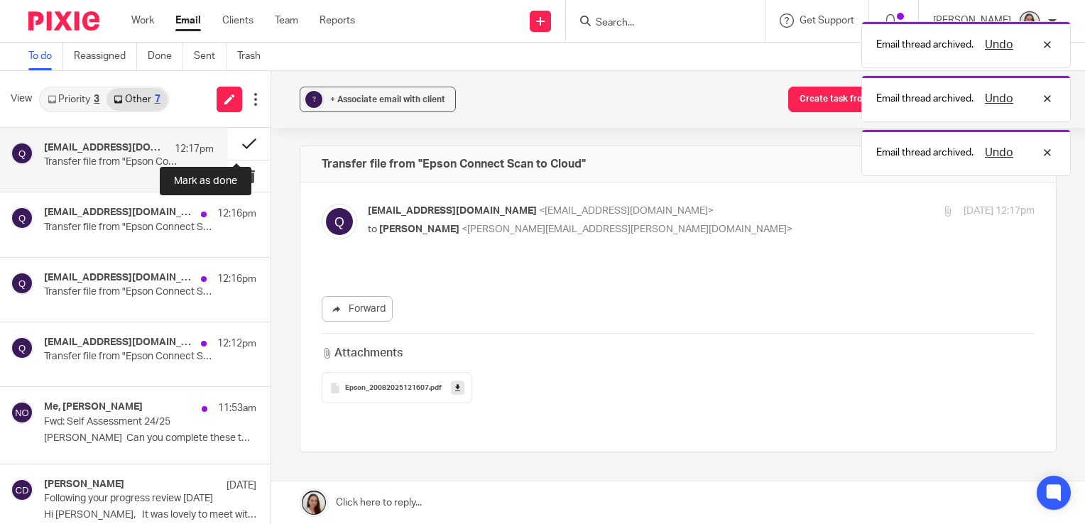
click at [234, 142] on button at bounding box center [249, 144] width 43 height 32
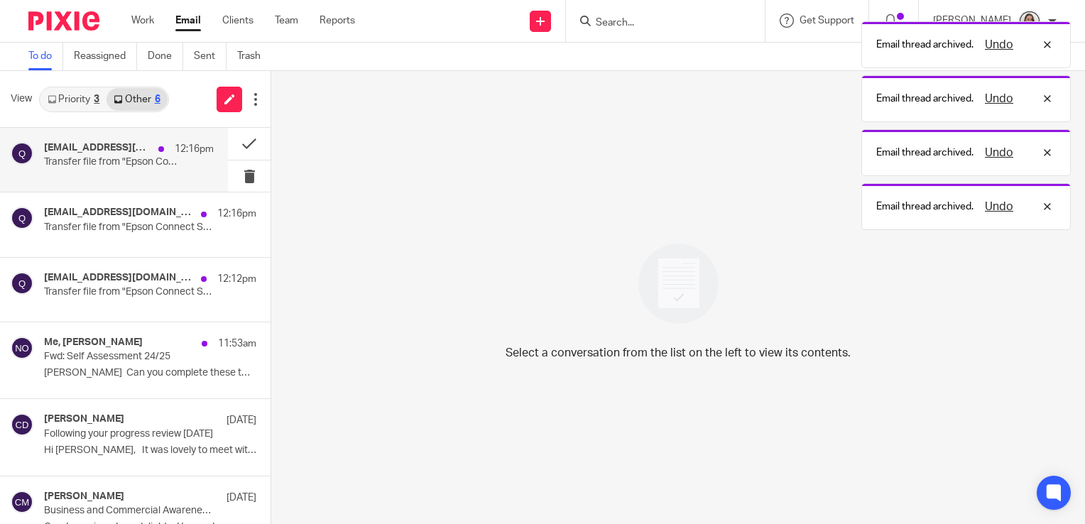
drag, startPoint x: 139, startPoint y: 166, endPoint x: 182, endPoint y: 163, distance: 42.7
click at [139, 165] on p "Transfer file from "Epson Connect Scan to Cloud"" at bounding box center [112, 162] width 136 height 12
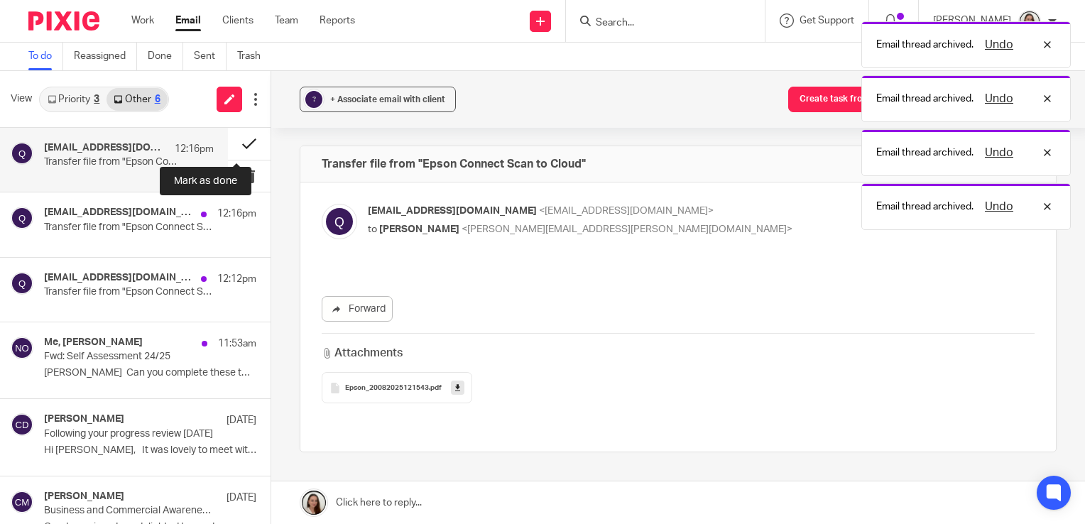
click at [238, 142] on button at bounding box center [249, 144] width 43 height 32
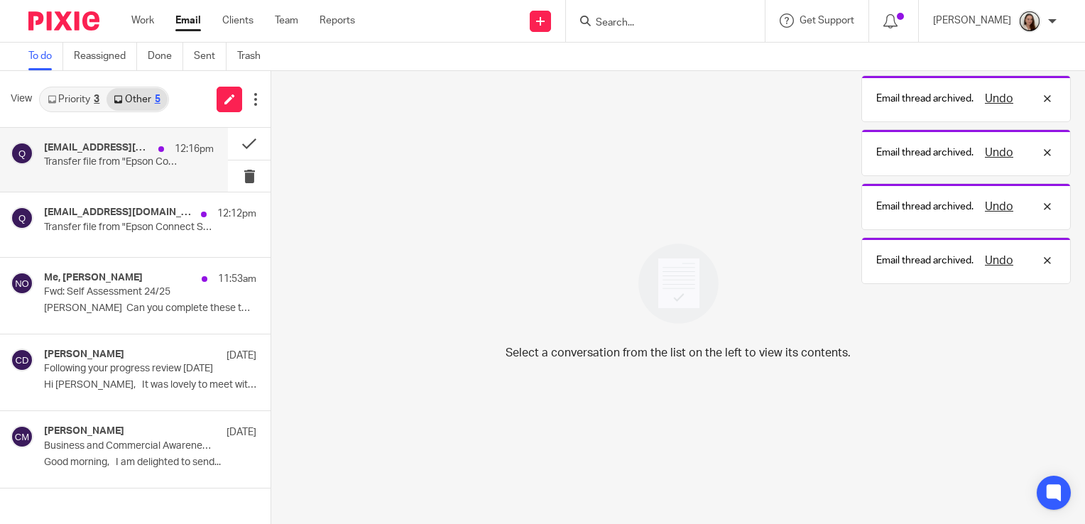
click at [120, 152] on h4 "[EMAIL_ADDRESS][DOMAIN_NAME]" at bounding box center [97, 148] width 107 height 12
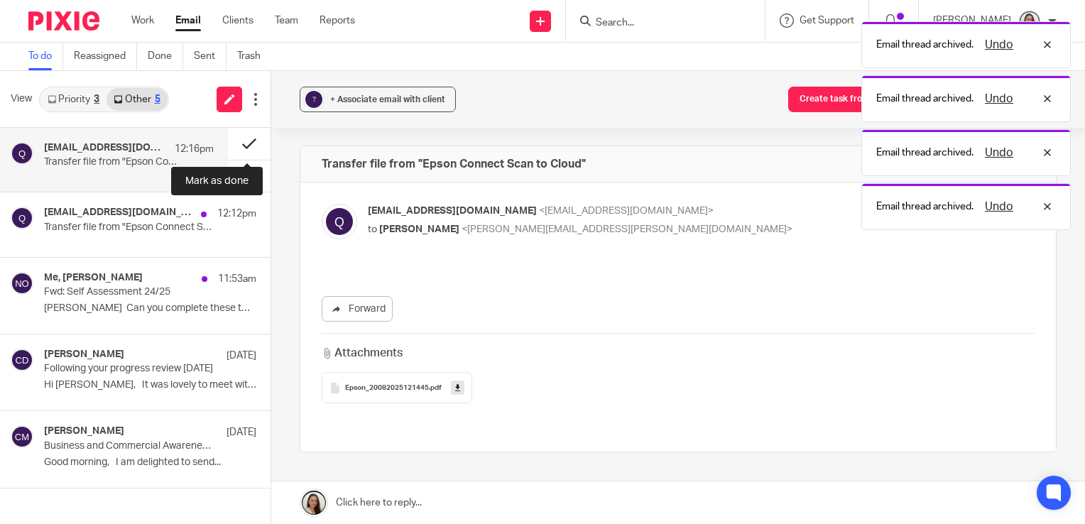
click at [249, 145] on button at bounding box center [249, 144] width 43 height 32
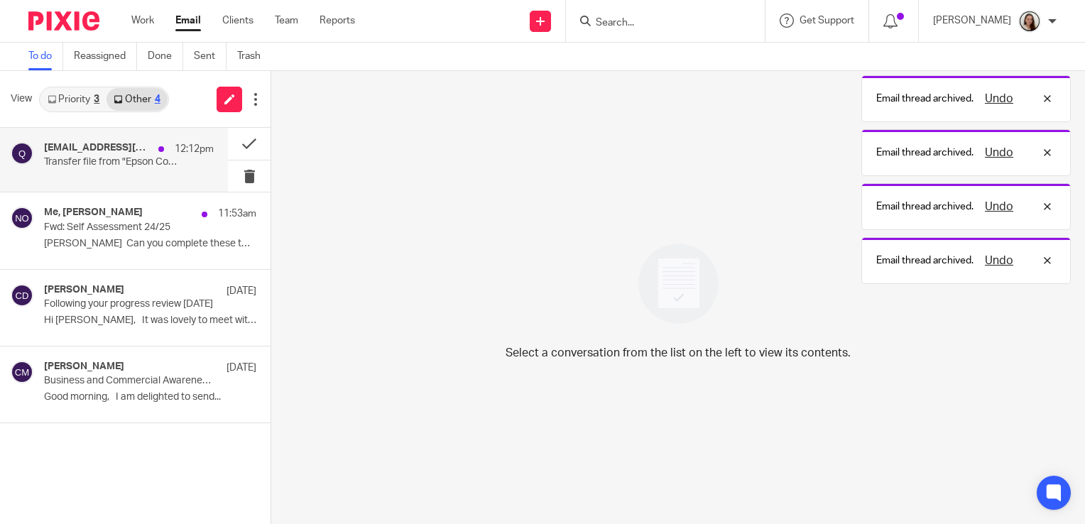
click at [120, 163] on p "Transfer file from "Epson Connect Scan to Cloud"" at bounding box center [112, 162] width 136 height 12
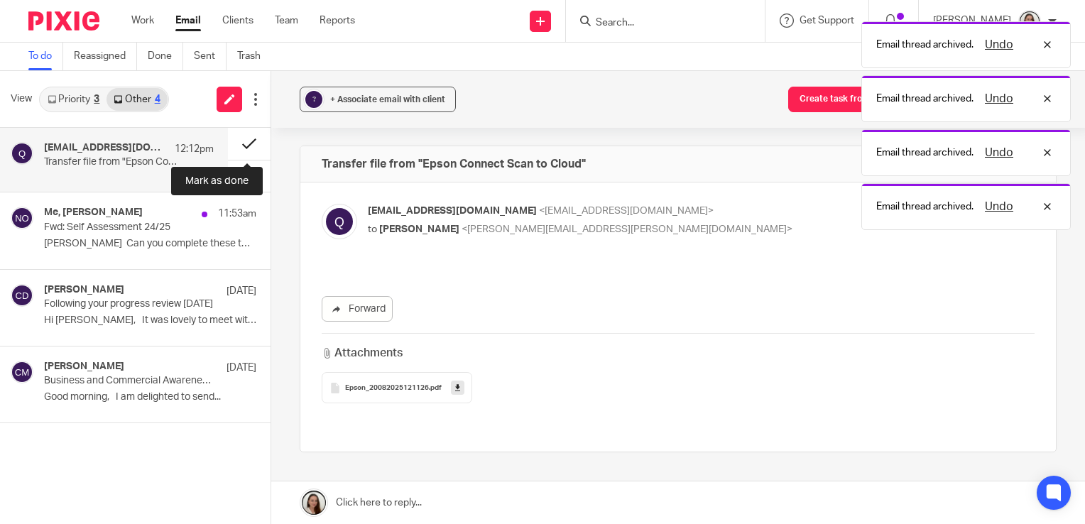
click at [251, 138] on button at bounding box center [249, 144] width 43 height 32
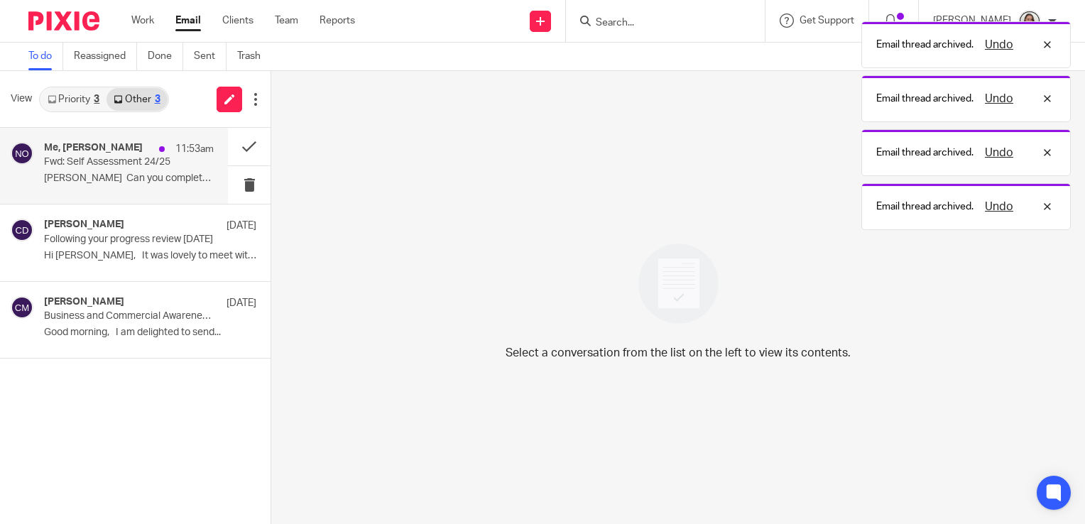
click at [114, 146] on h4 "Me, [PERSON_NAME]" at bounding box center [93, 148] width 99 height 12
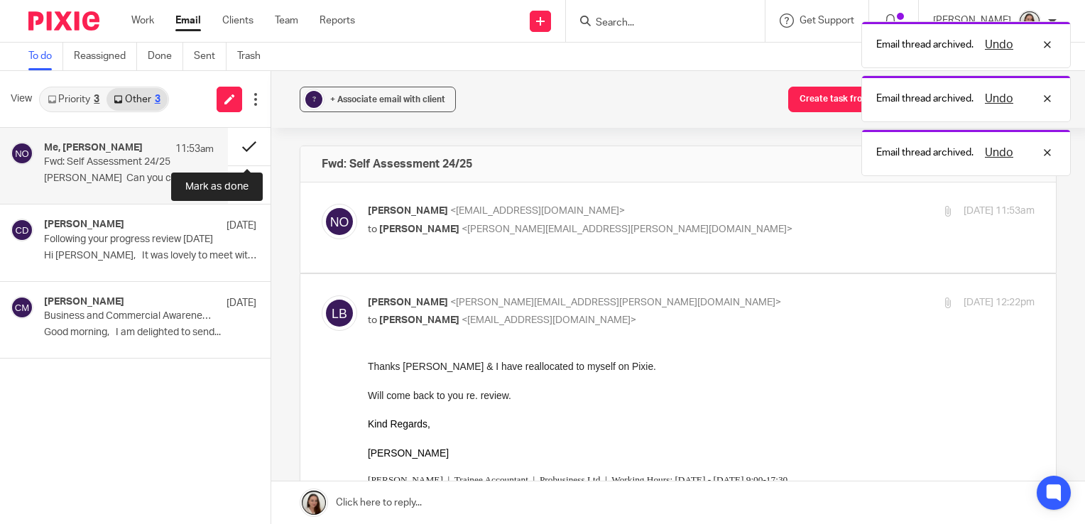
click at [248, 143] on button at bounding box center [249, 147] width 43 height 38
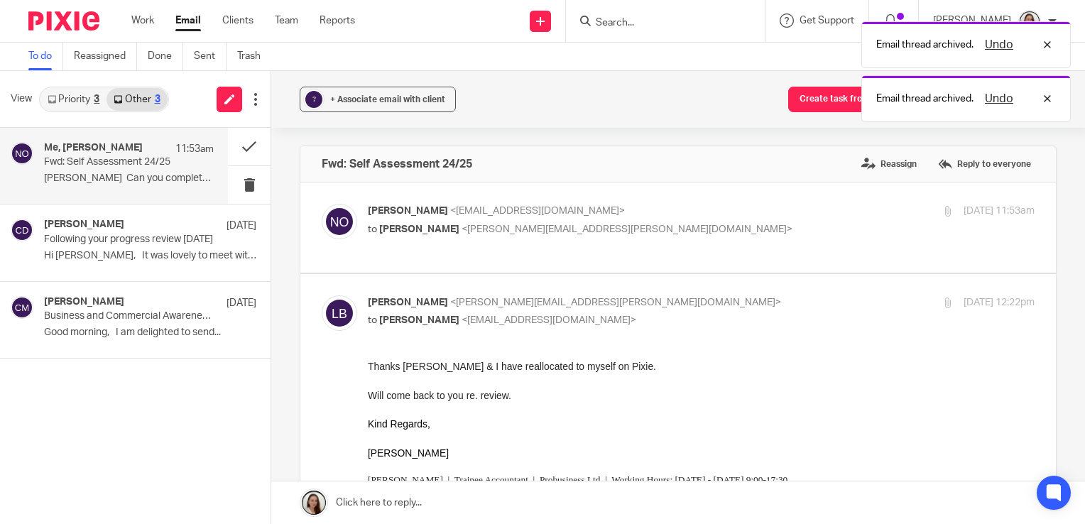
click at [85, 99] on link "Priority 3" at bounding box center [73, 99] width 66 height 23
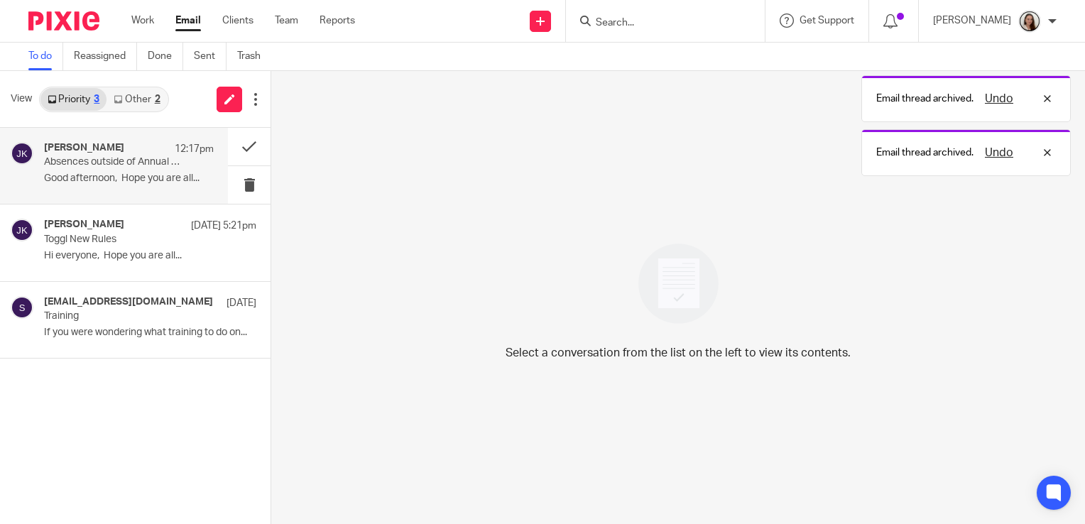
click at [132, 163] on p "Absences outside of Annual Leave" at bounding box center [112, 162] width 136 height 12
